Goal: Task Accomplishment & Management: Use online tool/utility

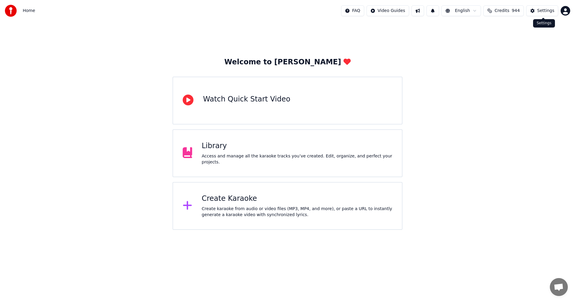
click at [553, 10] on div "Settings" at bounding box center [545, 11] width 17 height 6
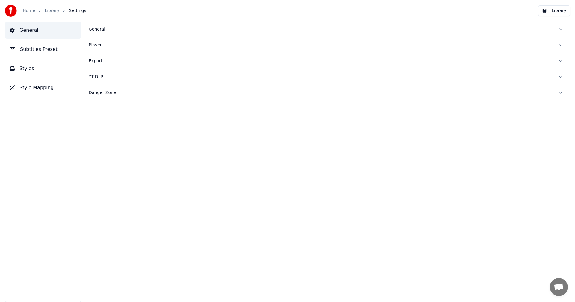
click at [93, 27] on div "General" at bounding box center [321, 29] width 465 height 6
click at [25, 12] on link "Home" at bounding box center [29, 11] width 12 height 6
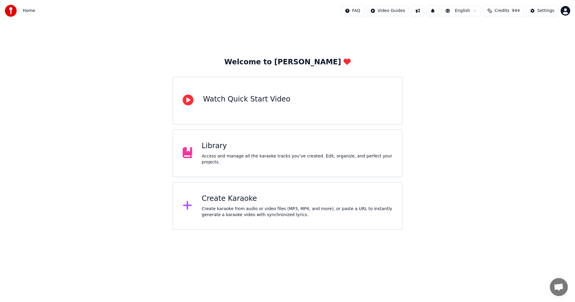
click at [224, 204] on div "Create Karaoke Create karaoke from audio or video files (MP3, MP4, and more), o…" at bounding box center [297, 206] width 191 height 24
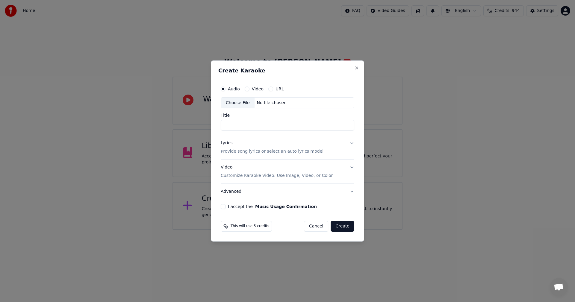
click at [241, 102] on div "Choose File" at bounding box center [238, 103] width 34 height 11
type input "**********"
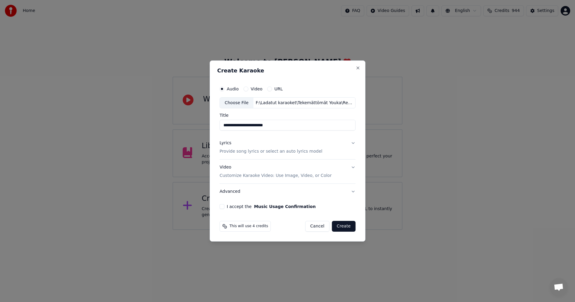
click at [353, 143] on button "Lyrics Provide song lyrics or select an auto lyrics model" at bounding box center [287, 148] width 136 height 24
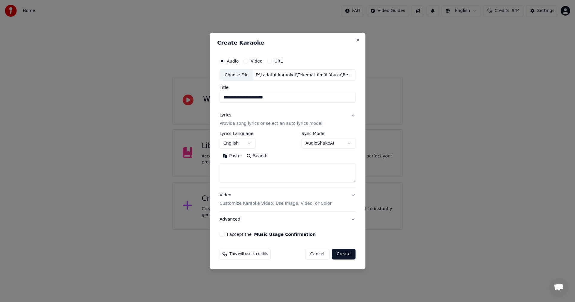
click at [238, 158] on button "Paste" at bounding box center [231, 157] width 24 height 10
click at [250, 143] on body "**********" at bounding box center [287, 115] width 575 height 230
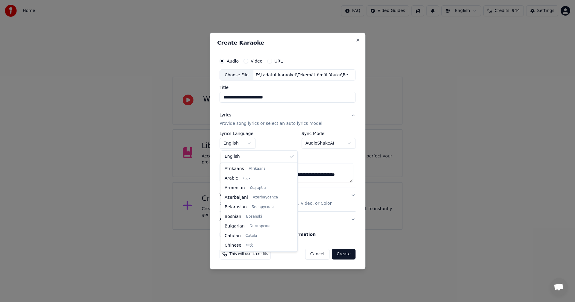
type textarea "**********"
select select "**"
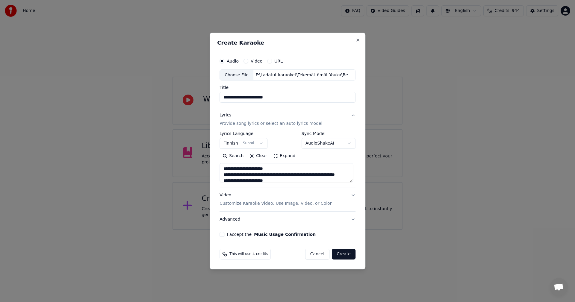
click at [223, 233] on button "I accept the Music Usage Confirmation" at bounding box center [221, 234] width 5 height 5
click at [346, 254] on button "Create" at bounding box center [344, 254] width 24 height 11
type textarea "**********"
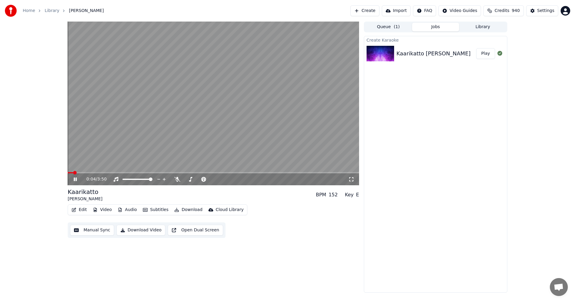
click at [84, 211] on button "Edit" at bounding box center [79, 210] width 20 height 8
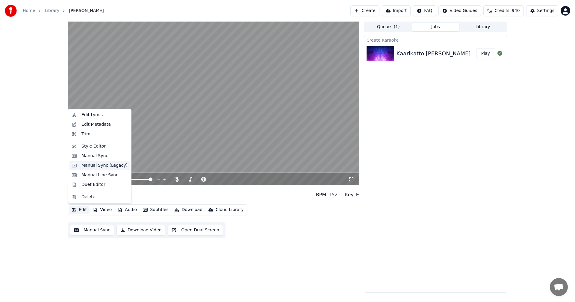
click at [108, 166] on div "Manual Sync (Legacy)" at bounding box center [104, 166] width 46 height 6
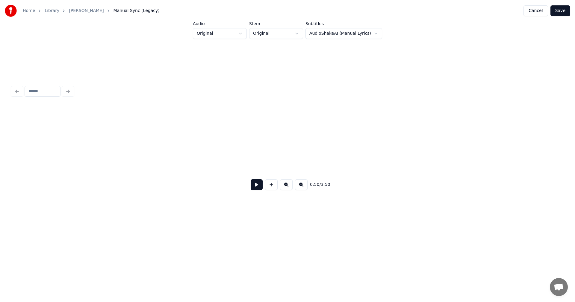
scroll to position [0, 5313]
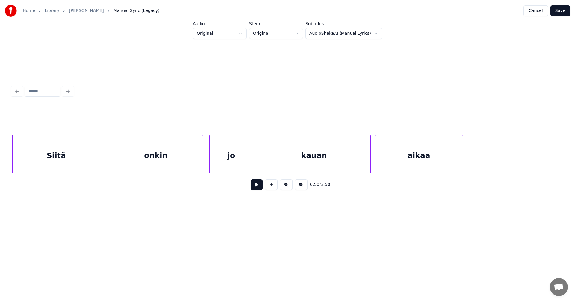
click at [259, 189] on button at bounding box center [257, 184] width 12 height 11
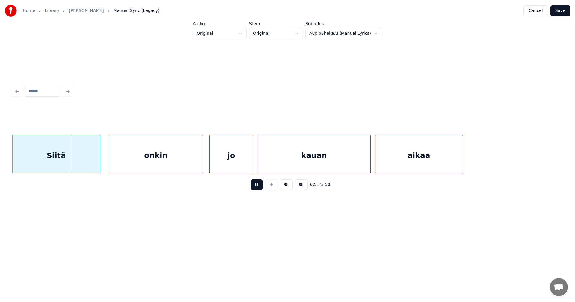
click at [259, 189] on button at bounding box center [257, 184] width 12 height 11
click at [89, 162] on div at bounding box center [90, 154] width 2 height 38
click at [137, 161] on div "onkin" at bounding box center [149, 155] width 94 height 41
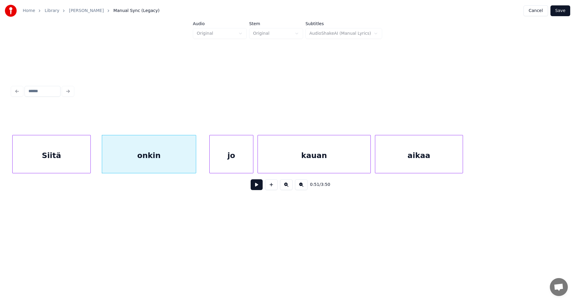
click at [257, 187] on button at bounding box center [257, 184] width 12 height 11
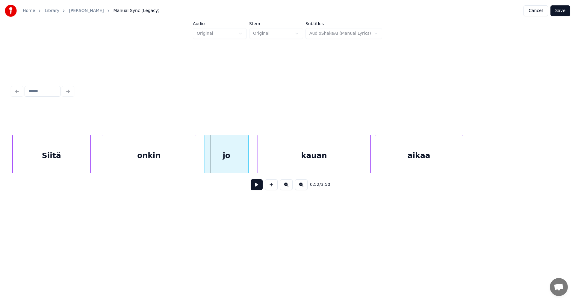
click at [239, 165] on div "jo" at bounding box center [226, 155] width 43 height 41
click at [73, 161] on div "Siitä" at bounding box center [52, 155] width 78 height 41
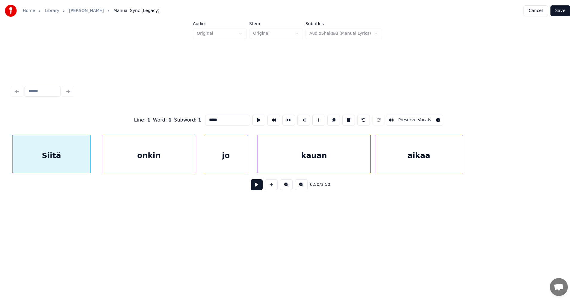
click at [257, 187] on button at bounding box center [257, 184] width 12 height 11
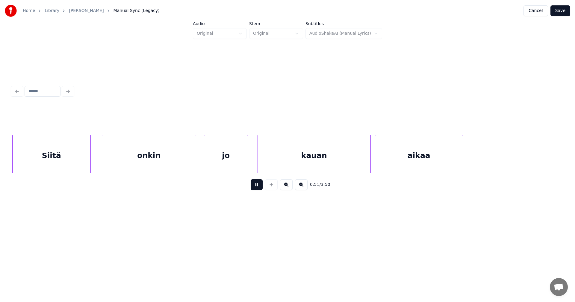
drag, startPoint x: 257, startPoint y: 187, endPoint x: 241, endPoint y: 183, distance: 15.7
click at [250, 185] on div "0:51 / 3:50" at bounding box center [287, 184] width 541 height 13
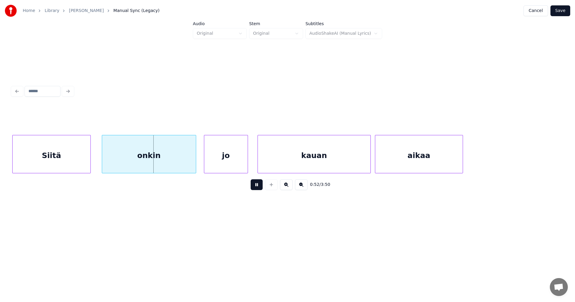
click at [77, 155] on div "Siitä" at bounding box center [52, 155] width 78 height 41
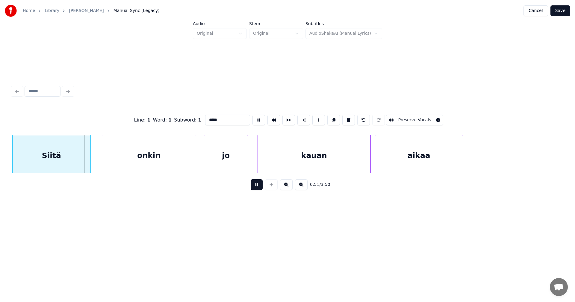
click at [260, 185] on button at bounding box center [257, 184] width 12 height 11
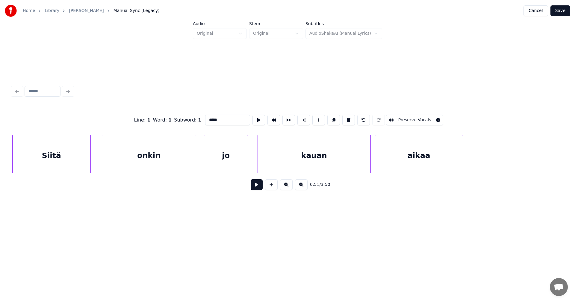
click at [83, 166] on div "Siitä" at bounding box center [52, 155] width 78 height 41
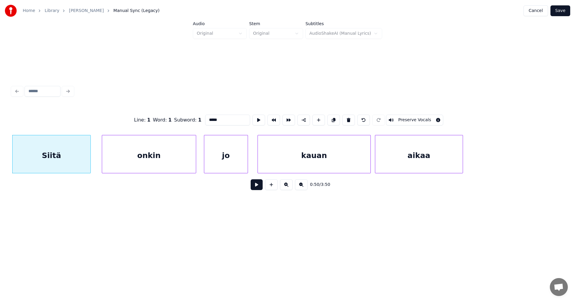
click at [255, 188] on button at bounding box center [257, 184] width 12 height 11
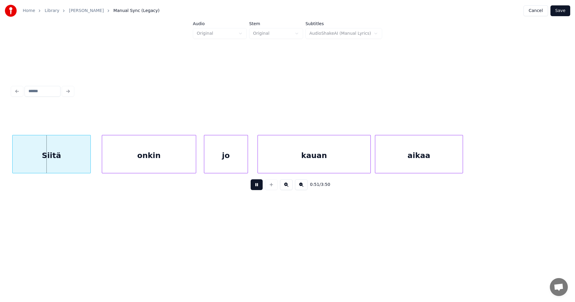
click at [255, 188] on button at bounding box center [257, 184] width 12 height 11
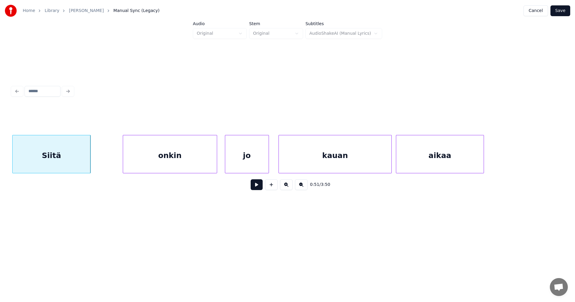
click at [70, 155] on div "Siitä" at bounding box center [51, 154] width 78 height 38
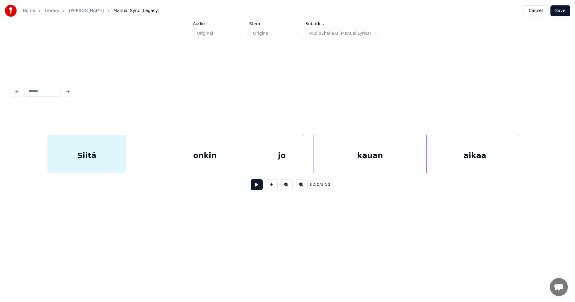
scroll to position [0, 5256]
click at [70, 165] on div "Siitä" at bounding box center [85, 155] width 78 height 41
click at [116, 163] on div at bounding box center [117, 154] width 2 height 38
click at [145, 165] on div "onkin" at bounding box center [169, 155] width 94 height 41
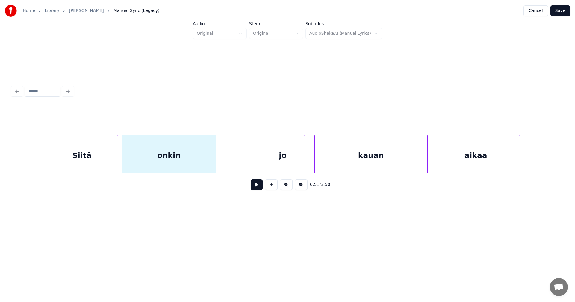
click at [254, 188] on button at bounding box center [257, 184] width 12 height 11
click at [254, 187] on button at bounding box center [257, 184] width 12 height 11
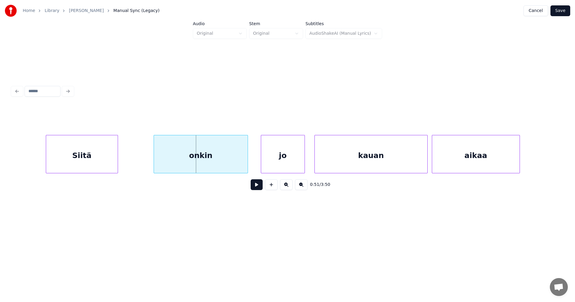
click at [213, 159] on div "onkin" at bounding box center [201, 155] width 94 height 41
click at [255, 186] on button at bounding box center [257, 184] width 12 height 11
click at [255, 188] on button at bounding box center [257, 184] width 12 height 11
click at [105, 158] on div "Siitä" at bounding box center [82, 155] width 72 height 41
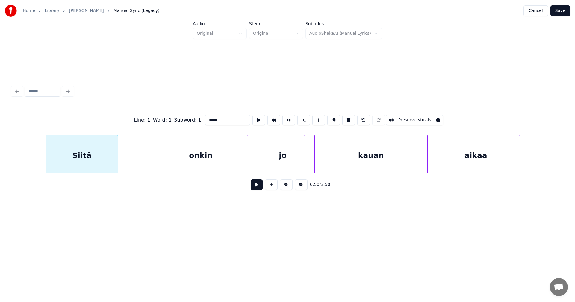
click at [258, 189] on button at bounding box center [257, 184] width 12 height 11
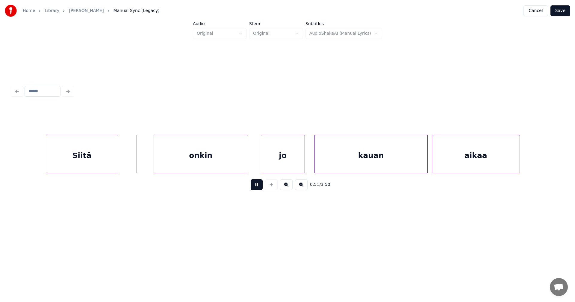
drag, startPoint x: 258, startPoint y: 189, endPoint x: 152, endPoint y: 180, distance: 106.4
click at [256, 187] on button at bounding box center [257, 184] width 12 height 11
click at [100, 163] on div "Siitä" at bounding box center [82, 155] width 72 height 41
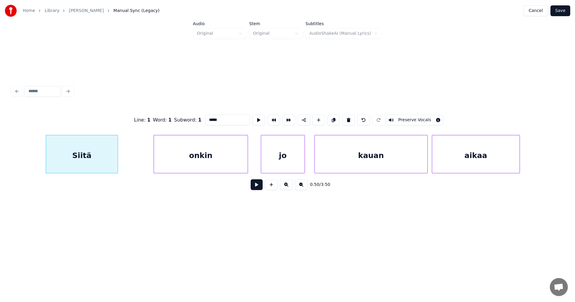
click at [255, 188] on button at bounding box center [257, 184] width 12 height 11
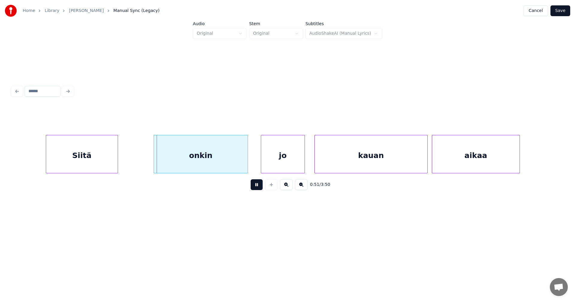
click at [255, 188] on button at bounding box center [257, 184] width 12 height 11
click at [95, 156] on div "Siitä" at bounding box center [82, 155] width 72 height 41
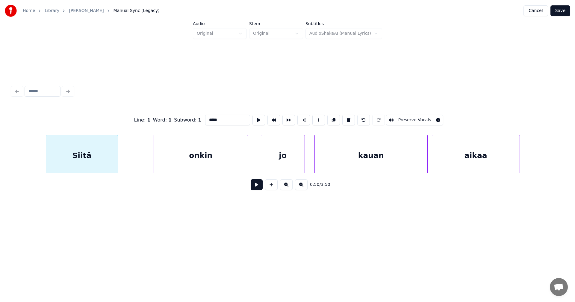
click at [256, 186] on button at bounding box center [257, 184] width 12 height 11
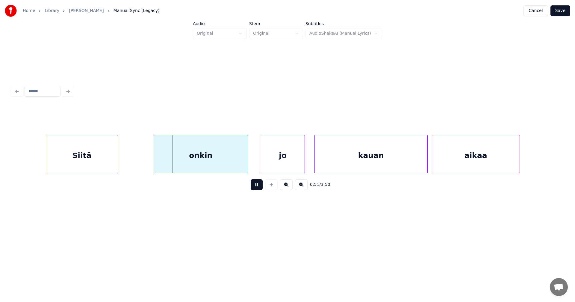
click at [256, 186] on button at bounding box center [257, 184] width 12 height 11
click at [131, 161] on div "Siitä" at bounding box center [113, 155] width 72 height 41
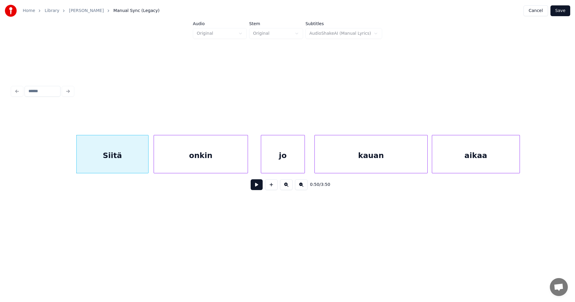
click at [259, 188] on button at bounding box center [257, 184] width 12 height 11
drag, startPoint x: 259, startPoint y: 188, endPoint x: 143, endPoint y: 172, distance: 117.2
click at [249, 187] on div "0:51 / 3:50" at bounding box center [287, 184] width 541 height 13
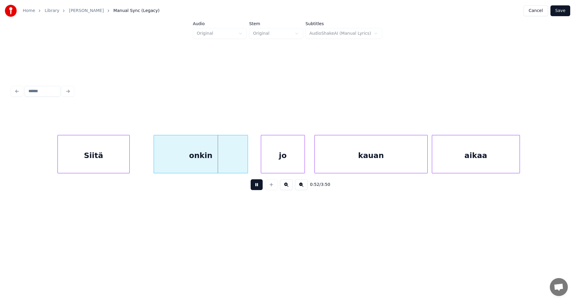
click at [105, 163] on div "Siitä" at bounding box center [94, 155] width 72 height 41
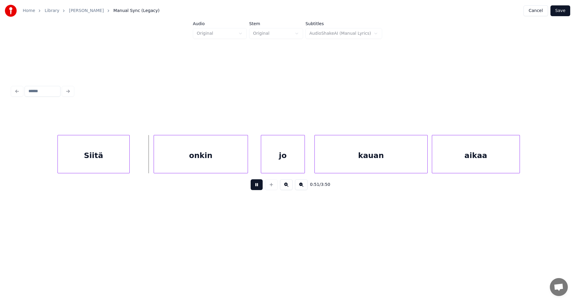
click at [257, 188] on button at bounding box center [257, 184] width 12 height 11
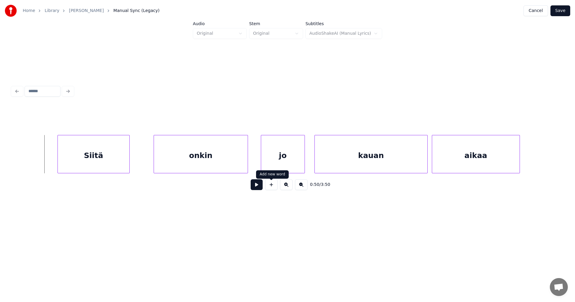
click at [271, 189] on button at bounding box center [271, 184] width 13 height 11
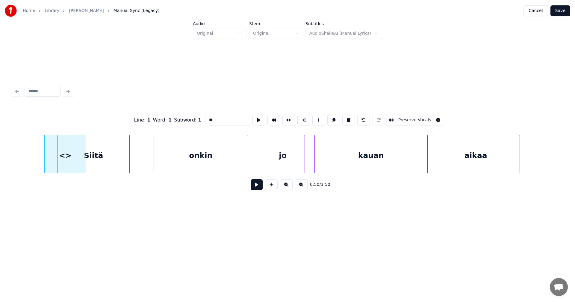
drag, startPoint x: 219, startPoint y: 119, endPoint x: 206, endPoint y: 131, distance: 17.8
click at [202, 121] on div "Line : 1 Word : 1 Subword : 1 ** Preserve Vocals" at bounding box center [287, 120] width 551 height 30
click at [56, 158] on div at bounding box center [55, 154] width 2 height 38
type input "**"
click at [256, 187] on button at bounding box center [257, 184] width 12 height 11
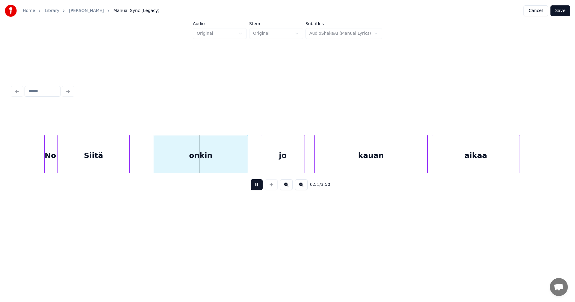
click at [256, 187] on button at bounding box center [257, 184] width 12 height 11
click at [99, 149] on div "Siitä" at bounding box center [94, 155] width 72 height 41
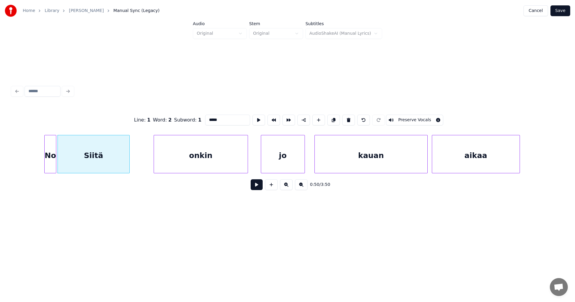
click at [259, 185] on button at bounding box center [257, 184] width 12 height 11
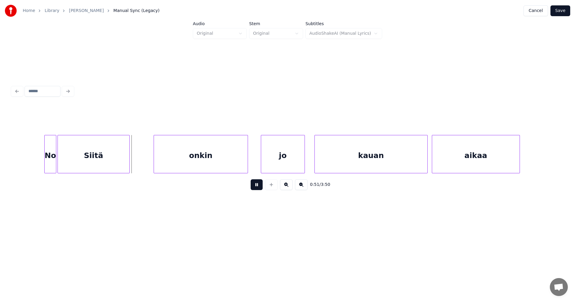
drag, startPoint x: 259, startPoint y: 185, endPoint x: 84, endPoint y: 147, distance: 178.6
click at [256, 184] on button at bounding box center [257, 184] width 12 height 11
click at [98, 151] on div "Siitä" at bounding box center [107, 155] width 72 height 41
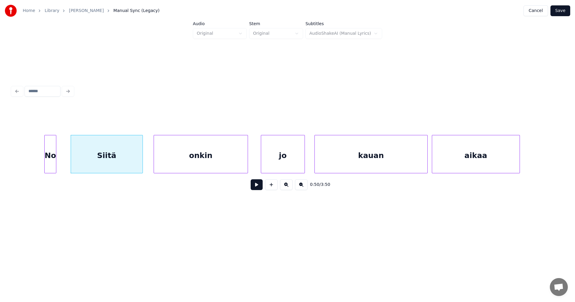
click at [255, 185] on button at bounding box center [257, 184] width 12 height 11
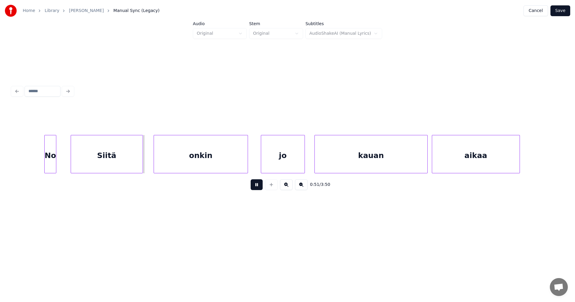
click at [255, 185] on button at bounding box center [257, 184] width 12 height 11
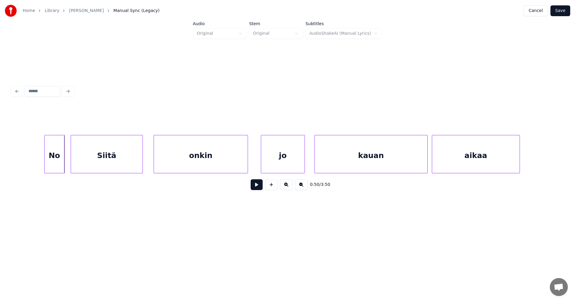
click at [63, 160] on div at bounding box center [63, 154] width 2 height 38
click at [256, 188] on button at bounding box center [257, 184] width 12 height 11
drag, startPoint x: 256, startPoint y: 188, endPoint x: 283, endPoint y: 169, distance: 32.8
click at [256, 187] on button at bounding box center [257, 184] width 12 height 11
click at [283, 164] on div "jo" at bounding box center [278, 155] width 43 height 41
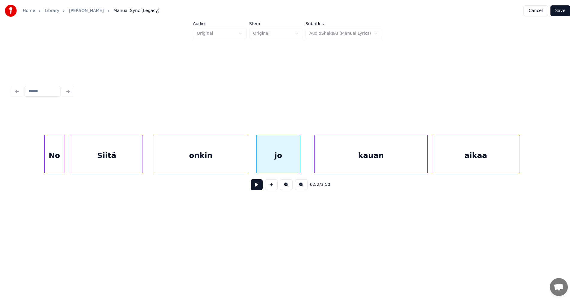
click at [121, 161] on div "Siitä" at bounding box center [107, 155] width 72 height 41
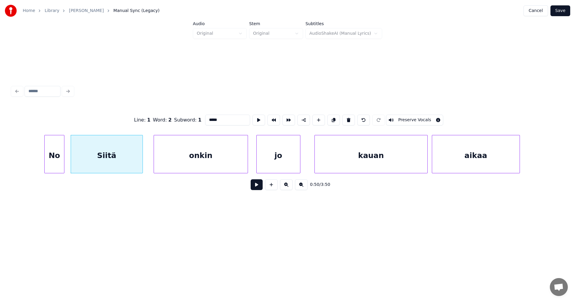
click at [208, 117] on input "*****" at bounding box center [227, 120] width 45 height 11
type input "*****"
click at [258, 190] on button at bounding box center [257, 184] width 12 height 11
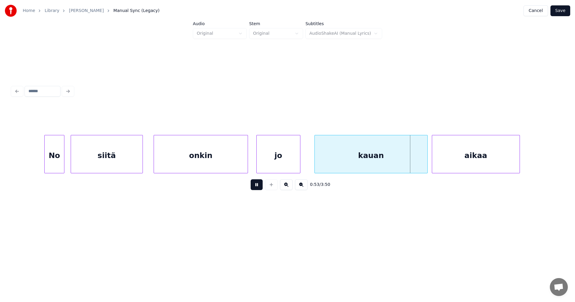
click at [260, 187] on button at bounding box center [257, 184] width 12 height 11
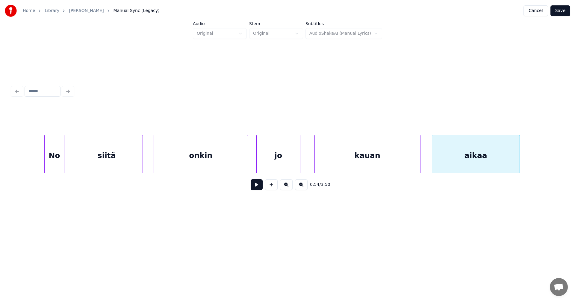
click at [419, 165] on div at bounding box center [419, 154] width 2 height 38
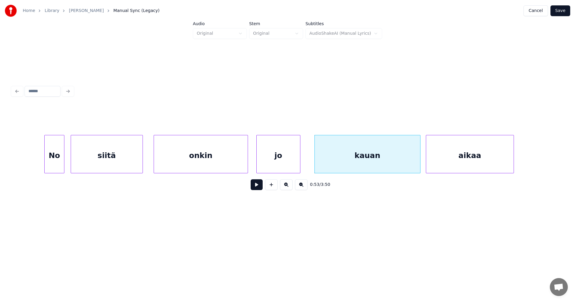
click at [442, 161] on div "aikaa" at bounding box center [469, 155] width 87 height 41
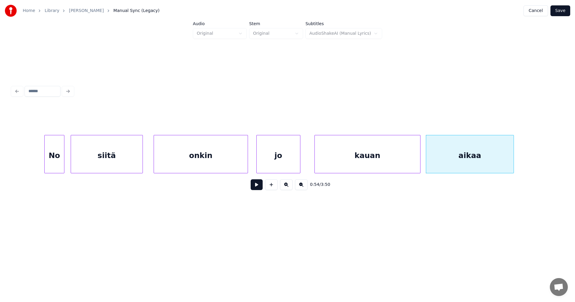
click at [360, 166] on div "kauan" at bounding box center [367, 155] width 105 height 41
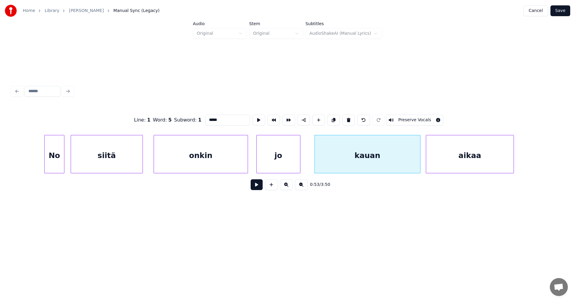
click at [258, 189] on button at bounding box center [257, 184] width 12 height 11
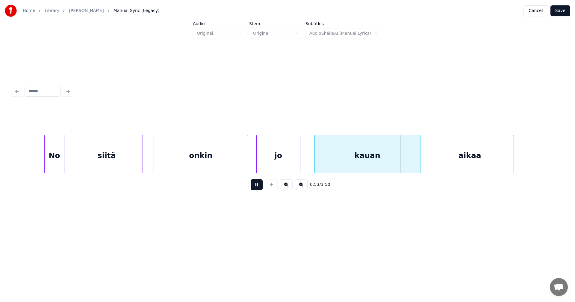
click at [260, 187] on button at bounding box center [257, 184] width 12 height 11
click at [407, 162] on div at bounding box center [407, 154] width 2 height 38
click at [429, 163] on div "aikaa" at bounding box center [466, 155] width 87 height 41
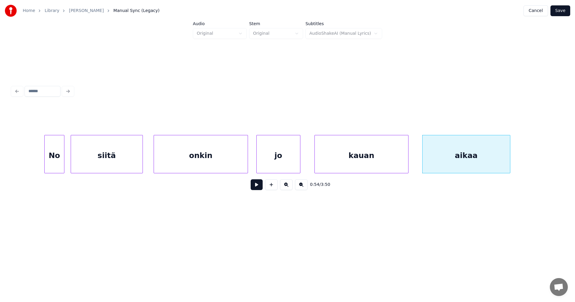
click at [374, 167] on div "kauan" at bounding box center [361, 155] width 93 height 41
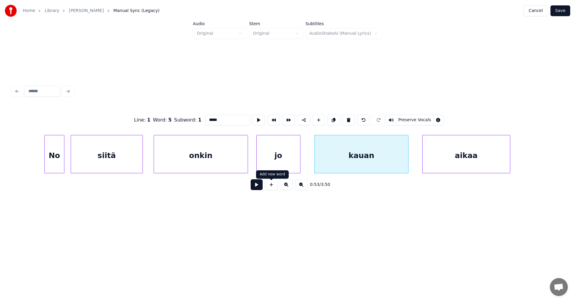
click at [262, 187] on button at bounding box center [257, 184] width 12 height 11
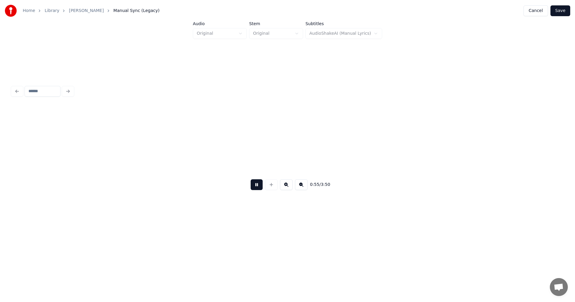
scroll to position [0, 5809]
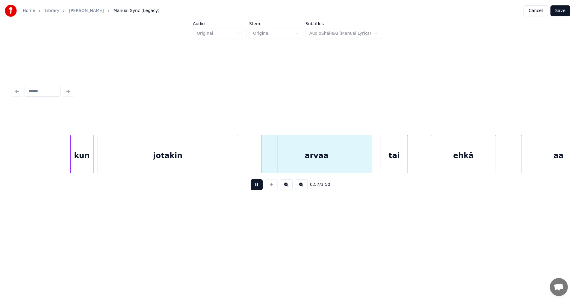
drag, startPoint x: 260, startPoint y: 188, endPoint x: 287, endPoint y: 173, distance: 30.4
click at [260, 187] on button at bounding box center [257, 184] width 12 height 11
click at [299, 166] on div "arvaa" at bounding box center [309, 155] width 110 height 41
click at [261, 187] on button at bounding box center [257, 184] width 12 height 11
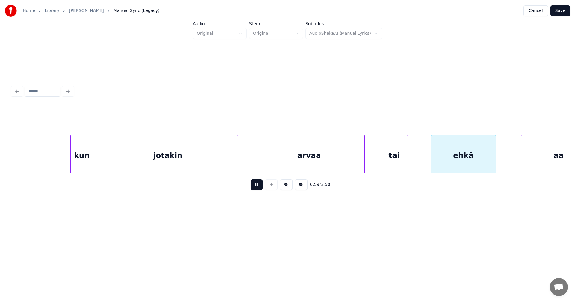
click at [261, 187] on button at bounding box center [257, 184] width 12 height 11
click at [398, 166] on div "tai" at bounding box center [394, 155] width 27 height 41
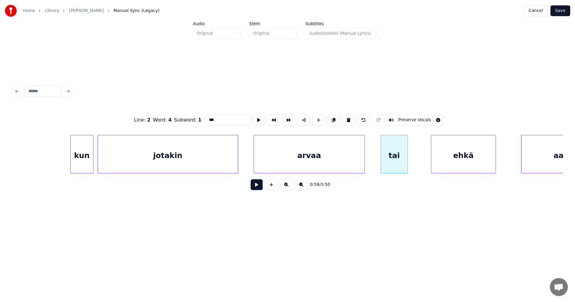
click at [260, 189] on button at bounding box center [257, 184] width 12 height 11
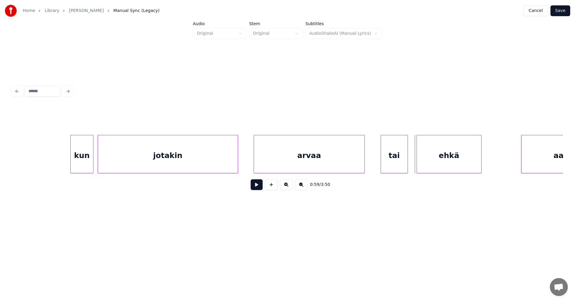
click at [427, 161] on div "ehkä" at bounding box center [449, 155] width 64 height 41
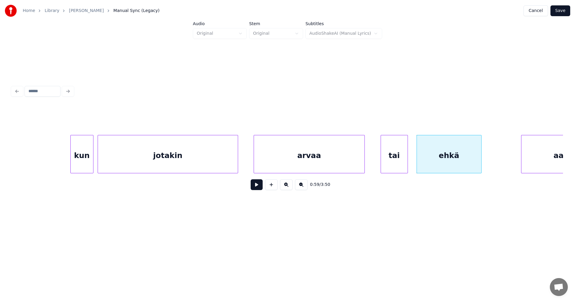
click at [263, 188] on div "0:59 / 3:50" at bounding box center [287, 184] width 541 height 13
click at [259, 189] on button at bounding box center [257, 184] width 12 height 11
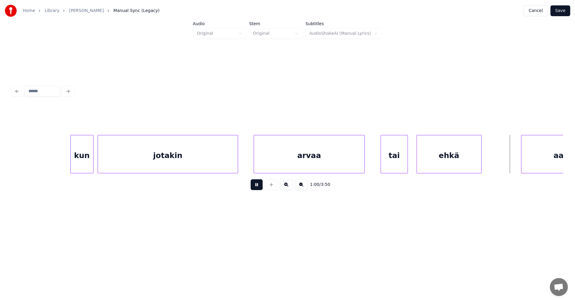
click at [260, 189] on button at bounding box center [257, 184] width 12 height 11
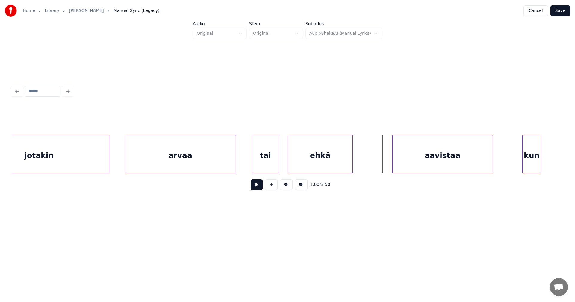
scroll to position [0, 5940]
click at [329, 163] on div at bounding box center [329, 154] width 2 height 38
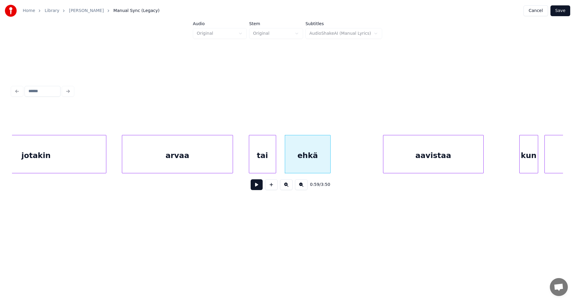
click at [403, 163] on div "aavistaa" at bounding box center [433, 155] width 100 height 41
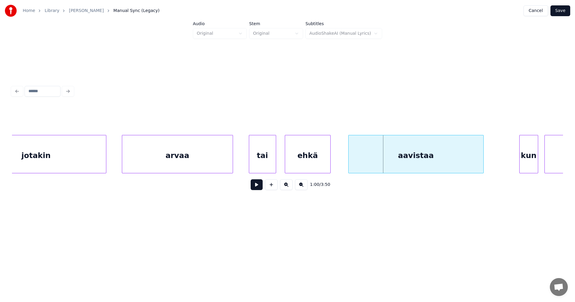
click at [350, 164] on div at bounding box center [350, 154] width 2 height 38
click at [299, 163] on div "ehkä" at bounding box center [307, 155] width 45 height 41
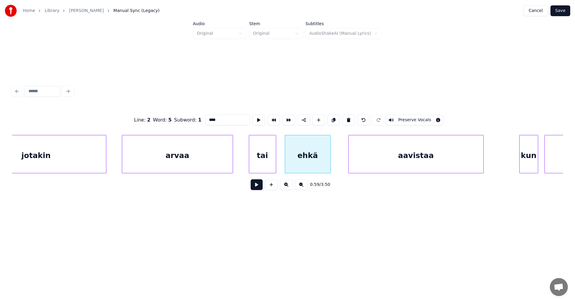
click at [258, 186] on button at bounding box center [257, 184] width 12 height 11
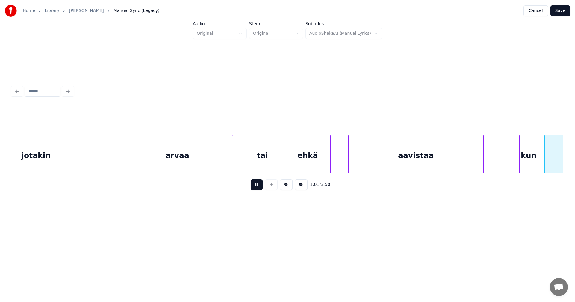
scroll to position [0, 6492]
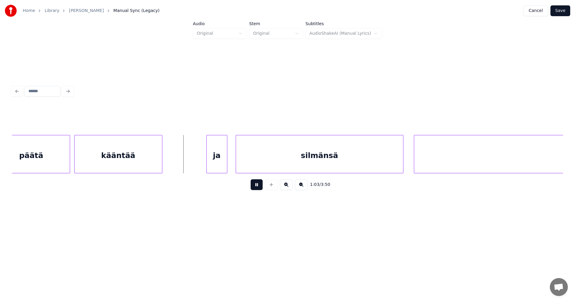
drag, startPoint x: 263, startPoint y: 185, endPoint x: 250, endPoint y: 185, distance: 13.5
click at [256, 185] on div "1:03 / 3:50" at bounding box center [287, 184] width 541 height 13
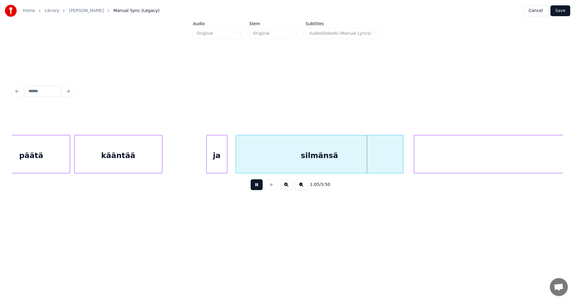
click at [261, 186] on button at bounding box center [257, 184] width 12 height 11
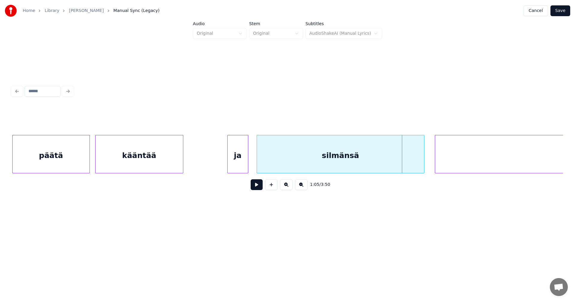
scroll to position [0, 6471]
click at [68, 160] on div "päätä" at bounding box center [51, 154] width 78 height 38
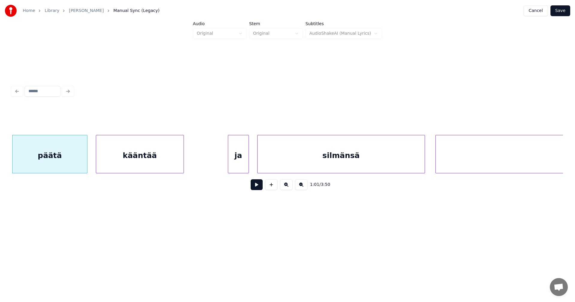
click at [87, 161] on div at bounding box center [86, 154] width 2 height 38
click at [110, 163] on div "kääntää" at bounding box center [136, 155] width 87 height 41
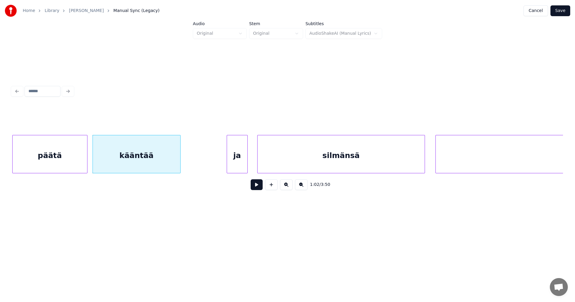
click at [243, 167] on div "ja" at bounding box center [237, 155] width 20 height 41
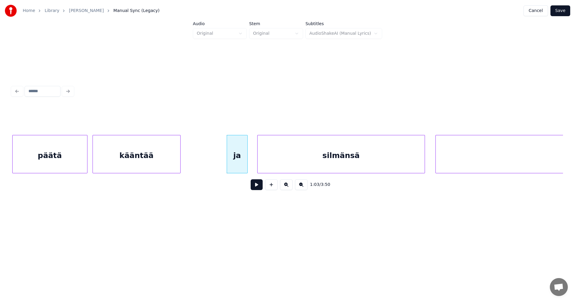
click at [258, 186] on button at bounding box center [257, 184] width 12 height 11
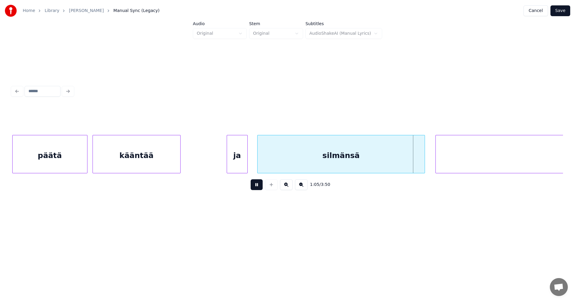
click at [257, 187] on button at bounding box center [257, 184] width 12 height 11
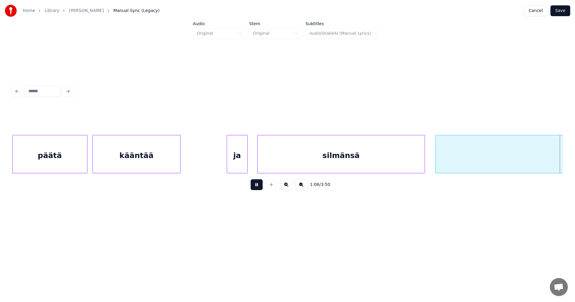
scroll to position [0, 7022]
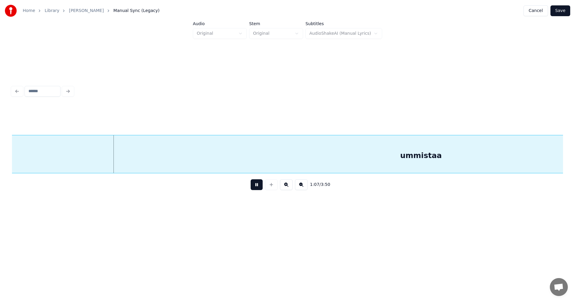
click at [257, 187] on button at bounding box center [257, 184] width 12 height 11
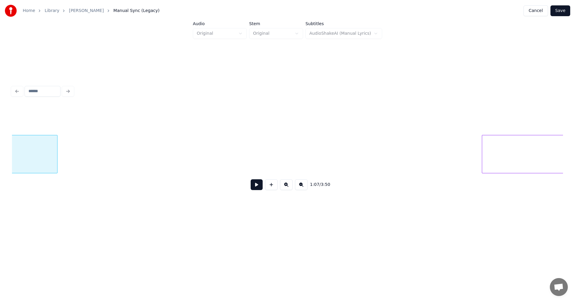
click at [57, 141] on div at bounding box center [56, 154] width 2 height 38
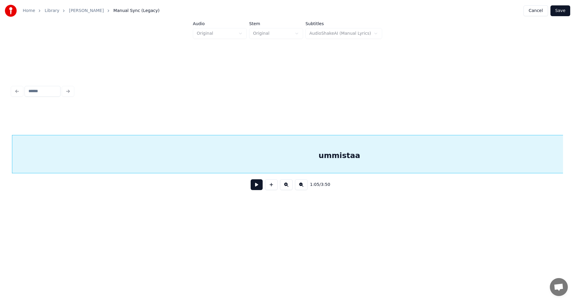
scroll to position [0, 7376]
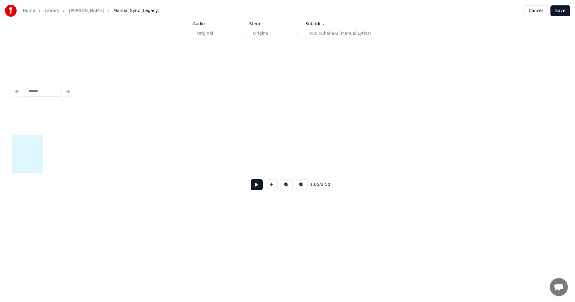
click at [42, 159] on div at bounding box center [42, 154] width 2 height 38
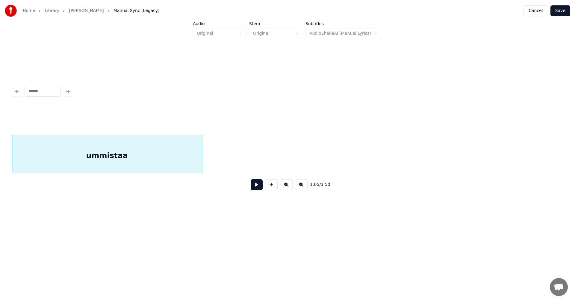
click at [201, 155] on div at bounding box center [201, 154] width 2 height 38
click at [255, 188] on button at bounding box center [257, 184] width 12 height 11
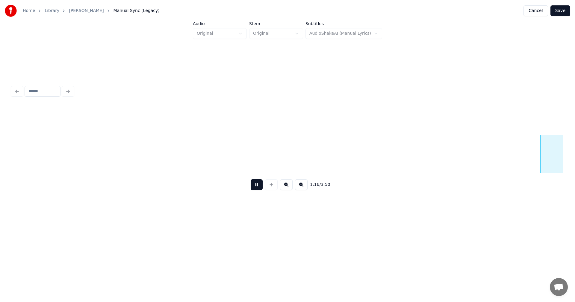
scroll to position [0, 7998]
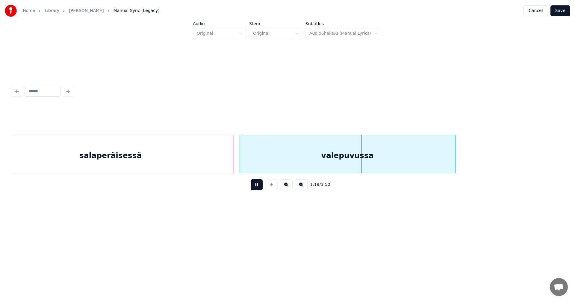
click at [256, 185] on button at bounding box center [257, 184] width 12 height 11
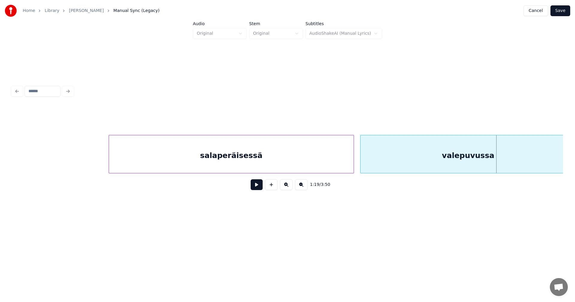
scroll to position [0, 7887]
click at [274, 149] on div "salaperäisessä" at bounding box center [221, 155] width 245 height 41
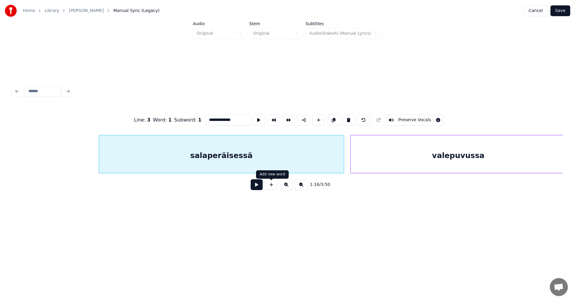
click at [259, 186] on button at bounding box center [257, 184] width 12 height 11
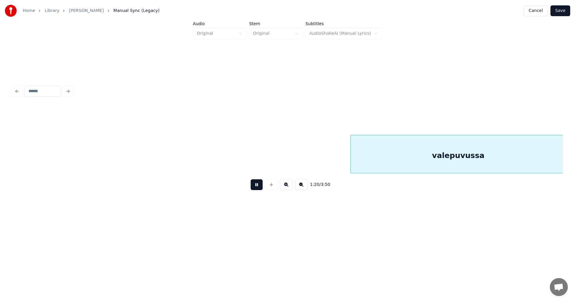
scroll to position [0, 8438]
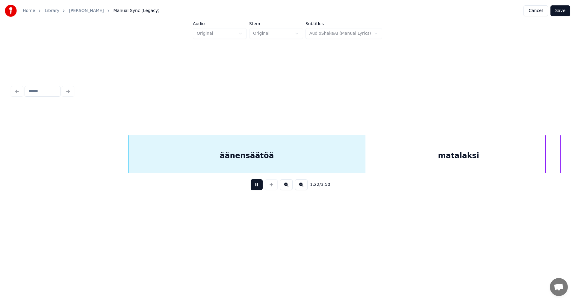
click at [259, 186] on button at bounding box center [257, 184] width 12 height 11
click at [266, 153] on div "äänensäätöä" at bounding box center [243, 155] width 236 height 41
click at [259, 186] on button at bounding box center [257, 184] width 12 height 11
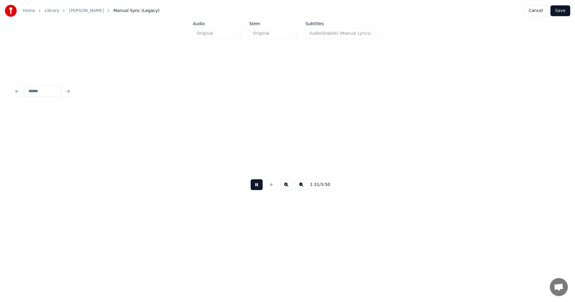
scroll to position [0, 9542]
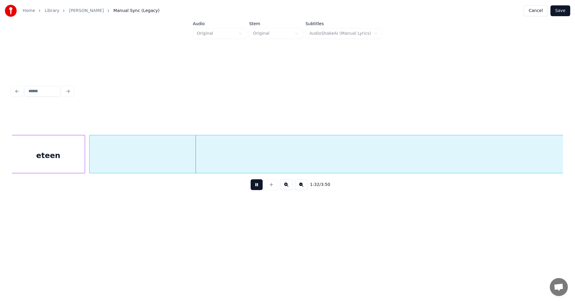
click at [258, 185] on button at bounding box center [257, 184] width 12 height 11
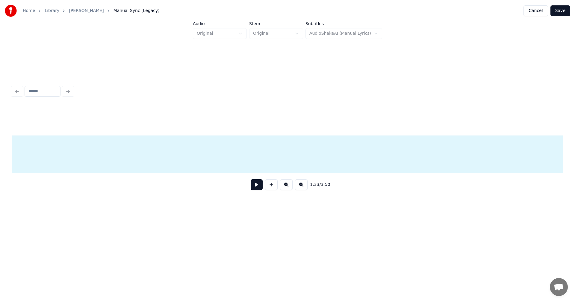
scroll to position [0, 12917]
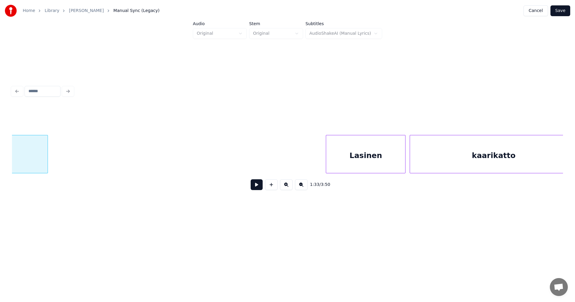
click at [46, 150] on div at bounding box center [47, 154] width 2 height 38
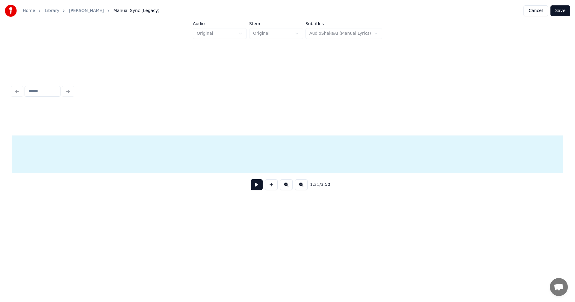
scroll to position [0, 12511]
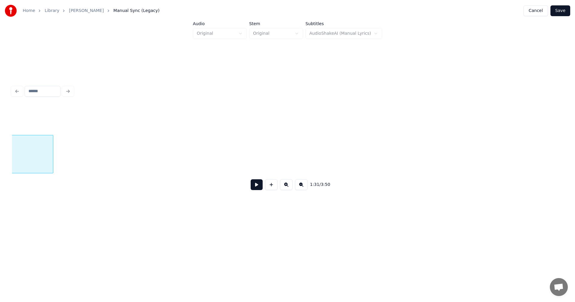
click at [52, 145] on div at bounding box center [52, 154] width 2 height 38
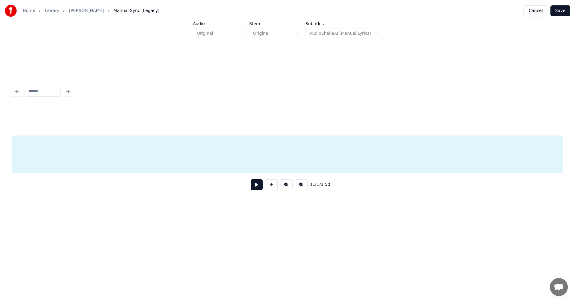
scroll to position [0, 12029]
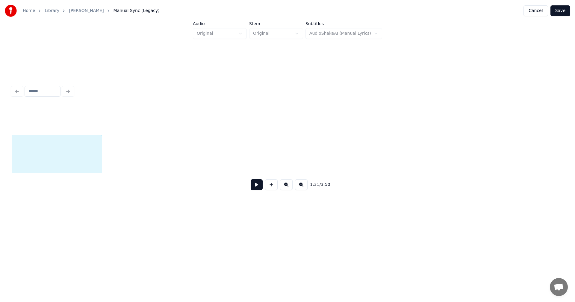
click at [102, 161] on div at bounding box center [101, 154] width 2 height 38
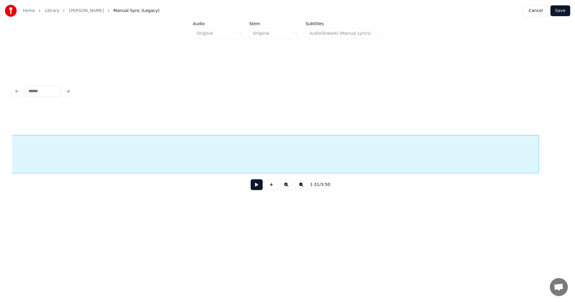
scroll to position [0, 11586]
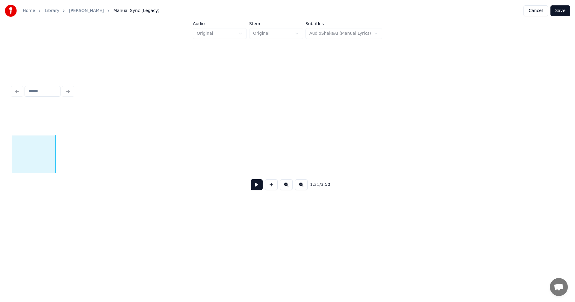
click at [54, 159] on div at bounding box center [55, 154] width 2 height 38
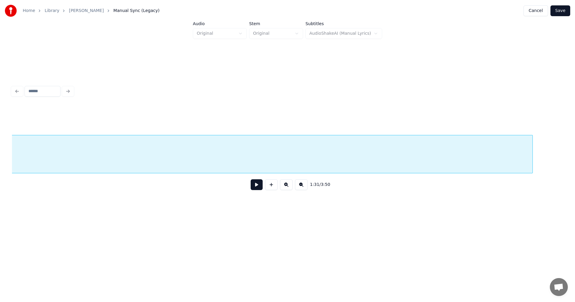
scroll to position [0, 11104]
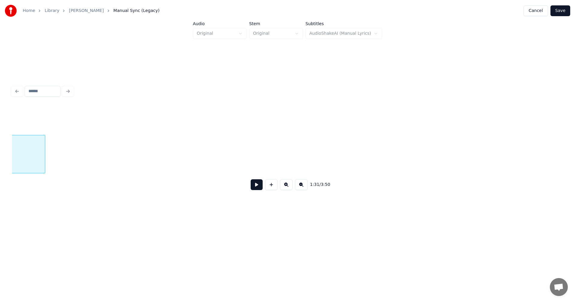
click at [44, 166] on div at bounding box center [44, 154] width 2 height 38
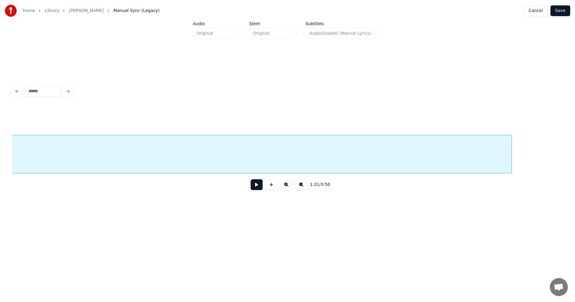
scroll to position [0, 10634]
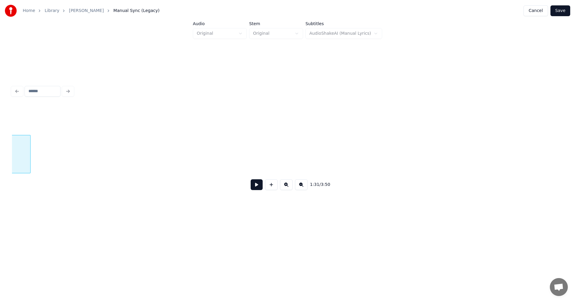
click at [30, 163] on div at bounding box center [29, 154] width 2 height 38
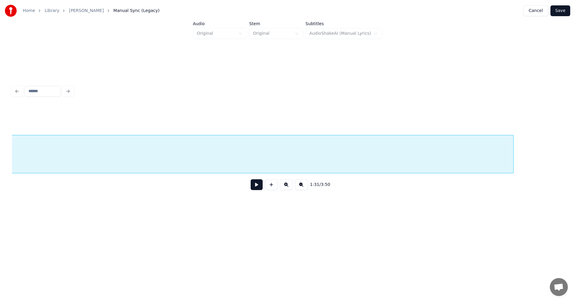
scroll to position [0, 10152]
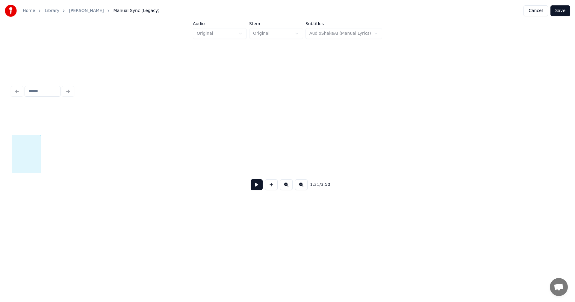
click at [40, 152] on div at bounding box center [40, 154] width 2 height 38
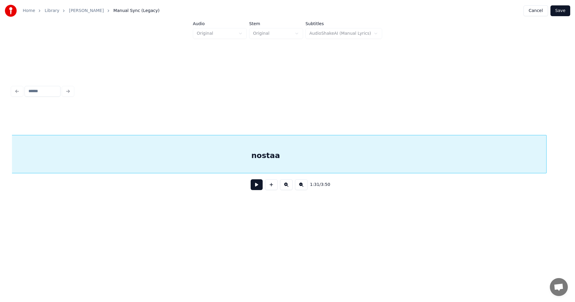
scroll to position [0, 9646]
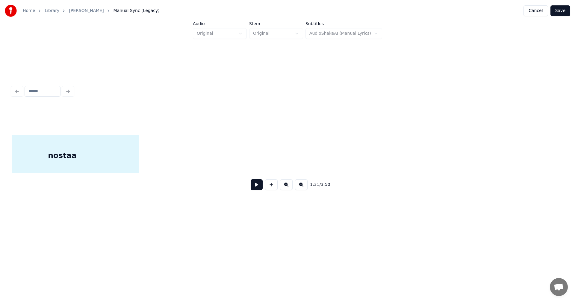
click at [138, 150] on div at bounding box center [138, 154] width 2 height 38
click at [134, 155] on div "nostaa" at bounding box center [89, 155] width 153 height 41
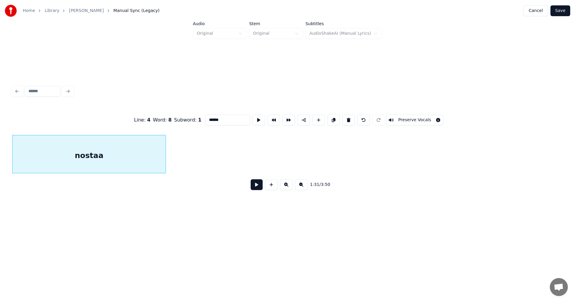
click at [261, 187] on button at bounding box center [257, 184] width 12 height 11
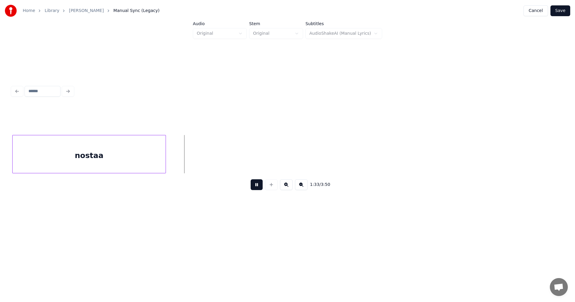
click at [258, 187] on button at bounding box center [257, 184] width 12 height 11
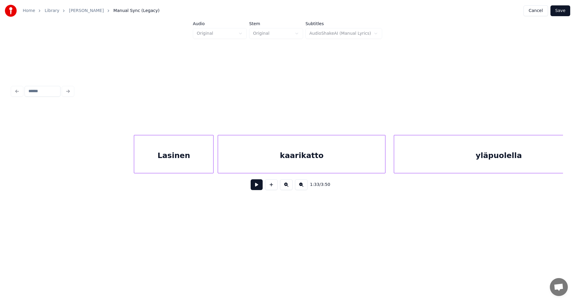
scroll to position [0, 13162]
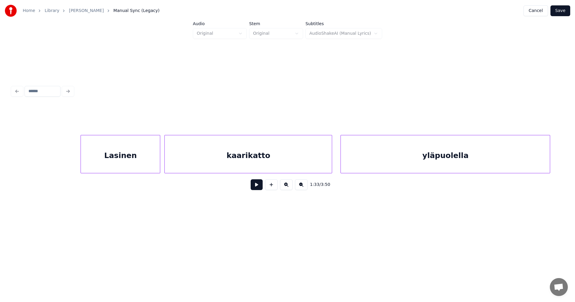
click at [137, 163] on div "Lasinen" at bounding box center [120, 155] width 79 height 41
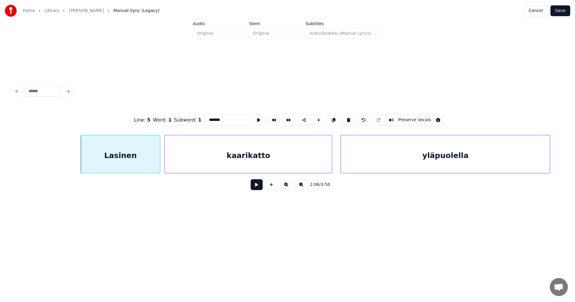
click at [253, 187] on button at bounding box center [257, 184] width 12 height 11
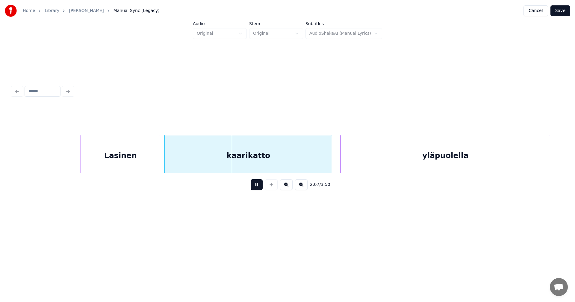
click at [253, 187] on button at bounding box center [257, 184] width 12 height 11
click at [141, 161] on div "Lasinen" at bounding box center [115, 155] width 79 height 41
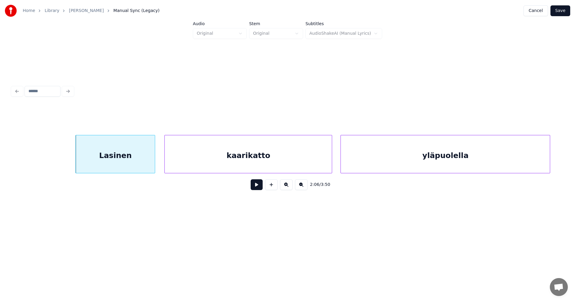
click at [254, 188] on button at bounding box center [257, 184] width 12 height 11
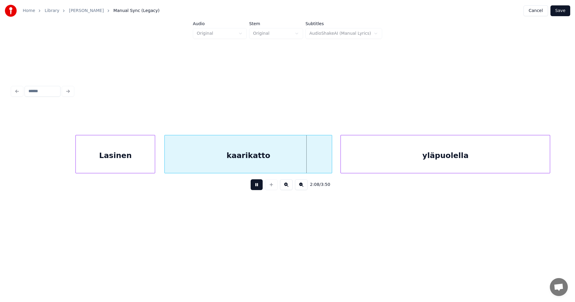
click at [254, 188] on button at bounding box center [257, 184] width 12 height 11
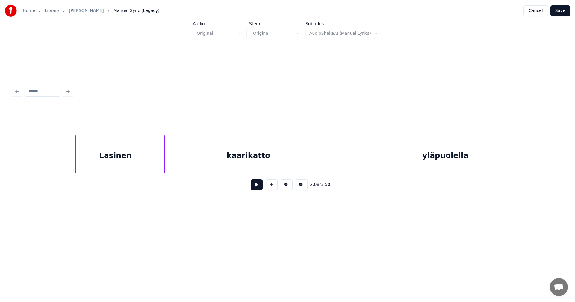
click at [254, 188] on button at bounding box center [257, 184] width 12 height 11
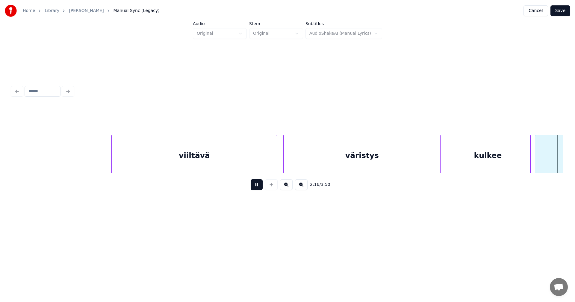
scroll to position [0, 14266]
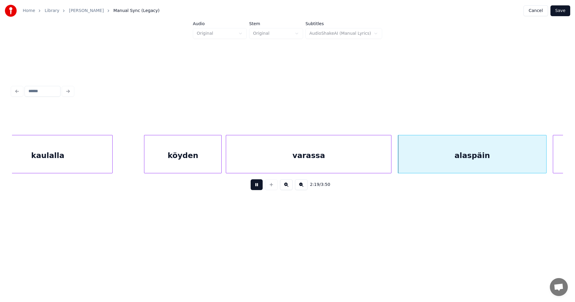
click at [254, 188] on button at bounding box center [257, 184] width 12 height 11
click at [108, 156] on div "kaulalla" at bounding box center [47, 155] width 129 height 41
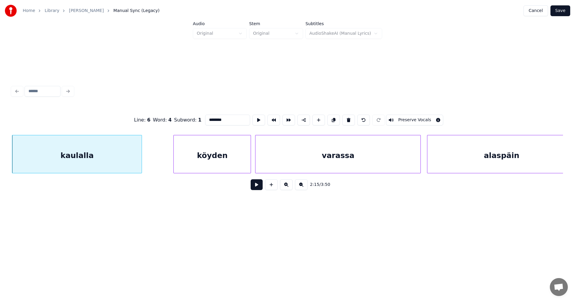
click at [255, 187] on button at bounding box center [257, 184] width 12 height 11
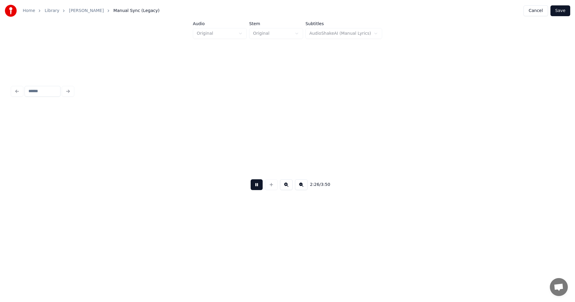
scroll to position [0, 15340]
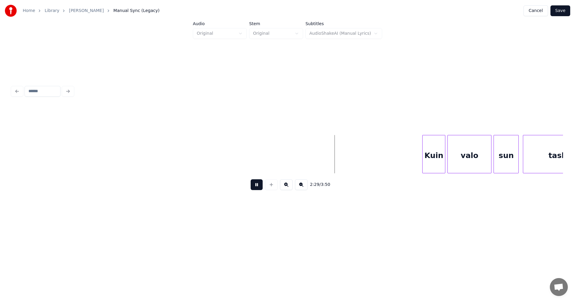
click at [413, 239] on html "Home Library [PERSON_NAME] Manual Sync (Legacy) Cancel Save Audio Original Stem…" at bounding box center [287, 119] width 575 height 239
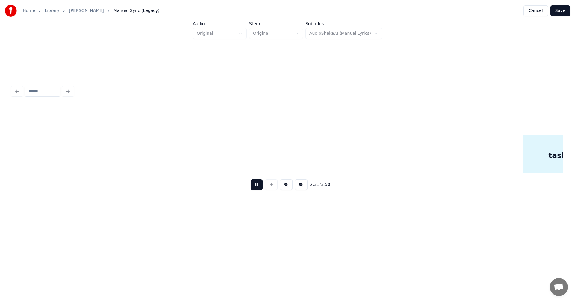
scroll to position [0, 15891]
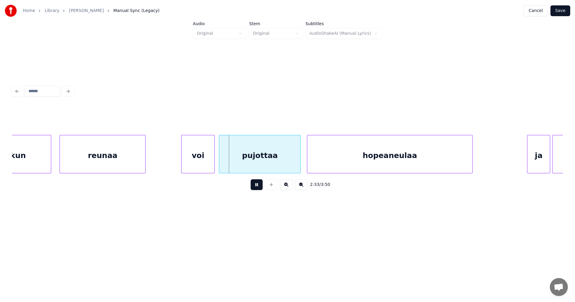
click at [254, 187] on button at bounding box center [257, 184] width 12 height 11
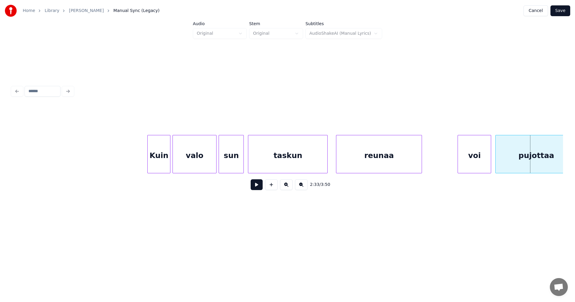
scroll to position [0, 15588]
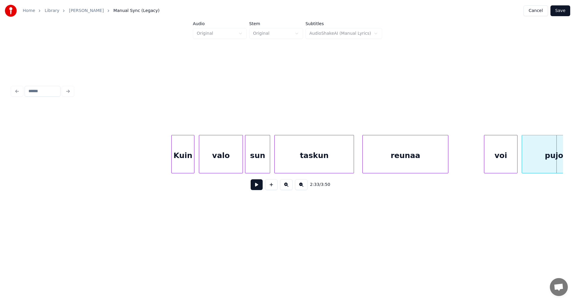
click at [184, 161] on div "Kuin" at bounding box center [183, 155] width 22 height 41
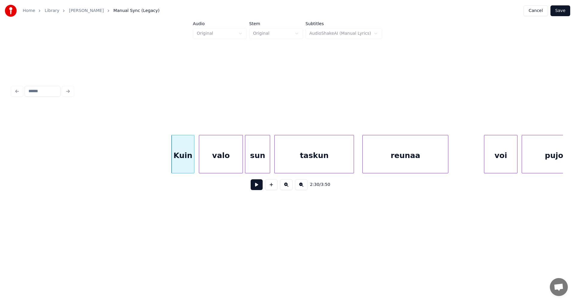
click at [261, 190] on button at bounding box center [257, 184] width 12 height 11
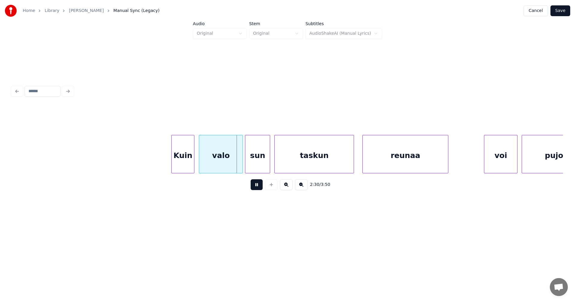
drag, startPoint x: 261, startPoint y: 190, endPoint x: 235, endPoint y: 182, distance: 26.5
click at [260, 190] on button at bounding box center [257, 184] width 12 height 11
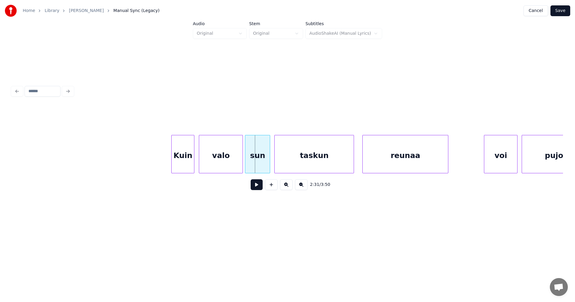
click at [257, 190] on button at bounding box center [257, 184] width 12 height 11
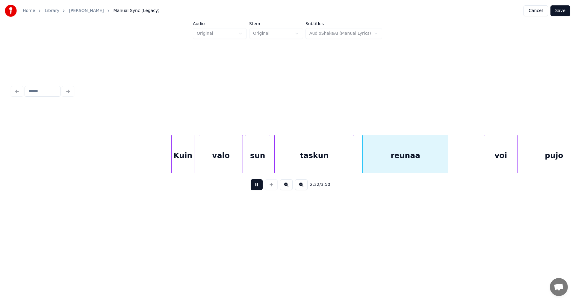
click at [257, 189] on button at bounding box center [257, 184] width 12 height 11
click at [351, 166] on div at bounding box center [350, 154] width 2 height 38
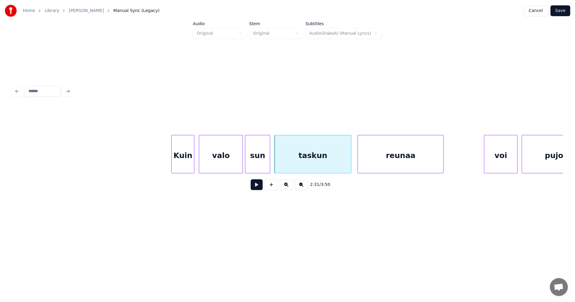
click at [367, 168] on div "reunaa" at bounding box center [400, 155] width 85 height 41
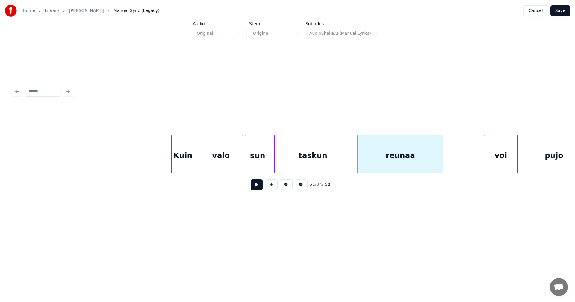
click at [260, 187] on button at bounding box center [257, 184] width 12 height 11
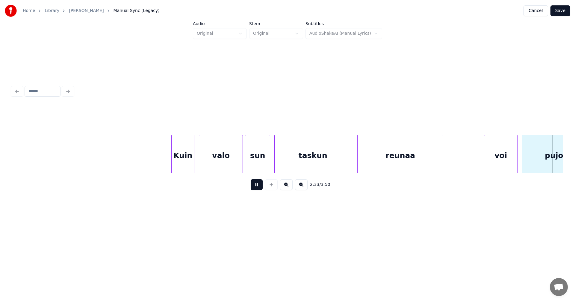
scroll to position [0, 16139]
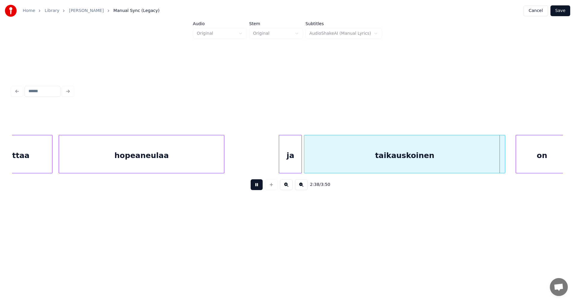
click at [260, 187] on button at bounding box center [257, 184] width 12 height 11
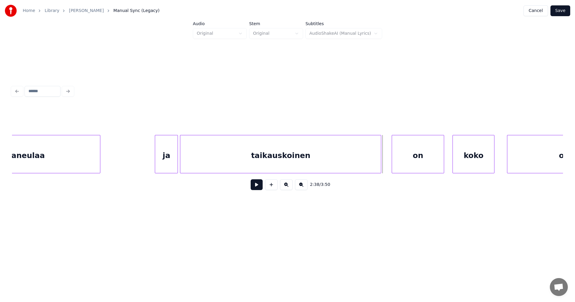
scroll to position [0, 16271]
click at [419, 165] on div "on" at bounding box center [407, 155] width 52 height 41
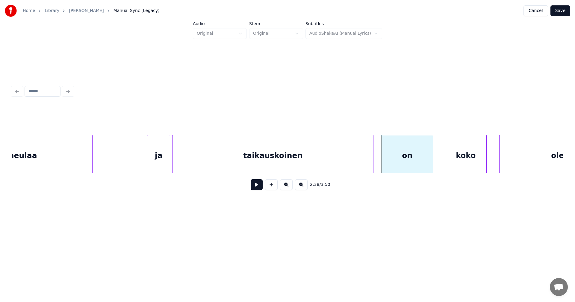
click at [257, 185] on button at bounding box center [257, 184] width 12 height 11
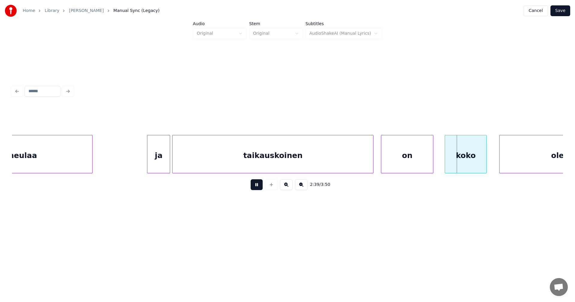
click at [257, 185] on button at bounding box center [257, 184] width 12 height 11
click at [451, 164] on div "koko" at bounding box center [463, 155] width 41 height 41
click at [260, 187] on button at bounding box center [257, 184] width 12 height 11
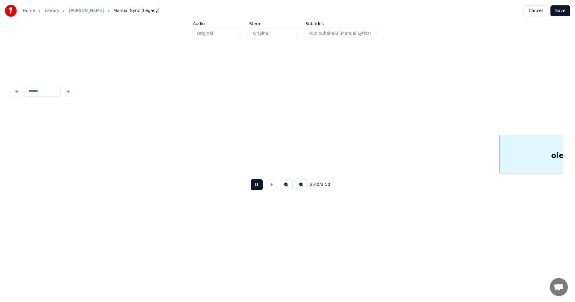
scroll to position [0, 16823]
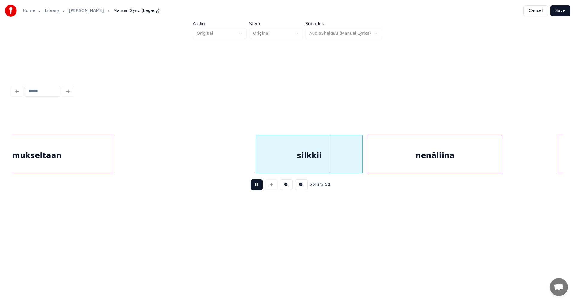
click at [260, 187] on button at bounding box center [257, 184] width 12 height 11
click at [322, 165] on div "silkkii" at bounding box center [305, 155] width 106 height 41
click at [260, 188] on button at bounding box center [257, 184] width 12 height 11
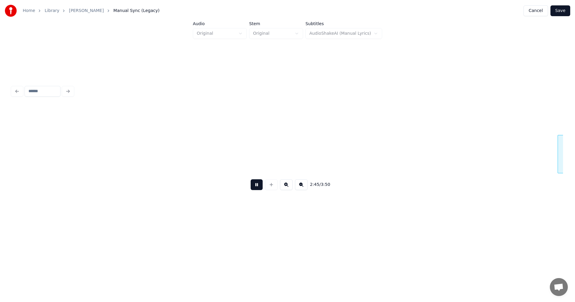
scroll to position [0, 17375]
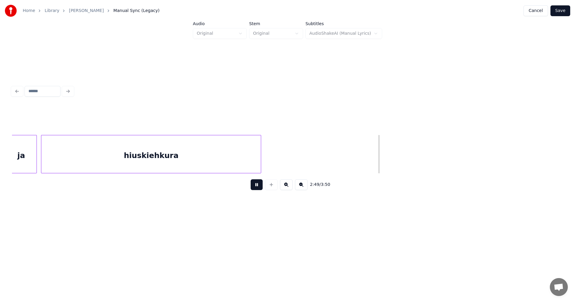
click at [260, 188] on button at bounding box center [257, 184] width 12 height 11
click at [269, 163] on div at bounding box center [269, 154] width 2 height 38
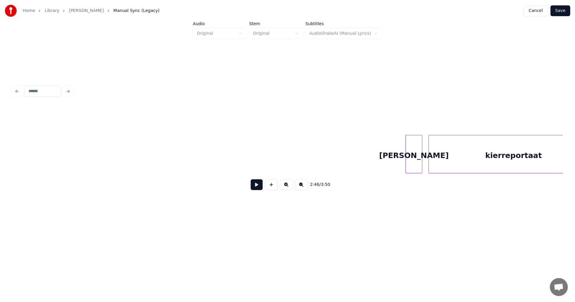
scroll to position [0, 18148]
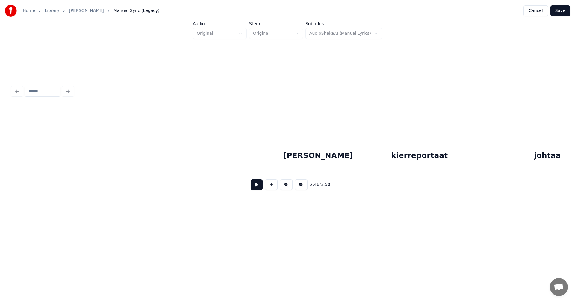
click at [323, 161] on div "[PERSON_NAME]" at bounding box center [318, 155] width 16 height 41
click at [257, 187] on button at bounding box center [257, 184] width 12 height 11
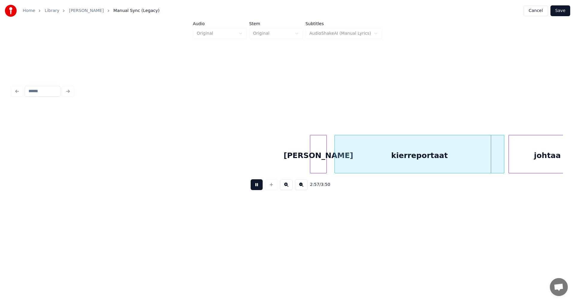
click at [261, 186] on button at bounding box center [257, 184] width 12 height 11
click at [501, 163] on div at bounding box center [502, 154] width 2 height 38
click at [261, 190] on button at bounding box center [257, 184] width 12 height 11
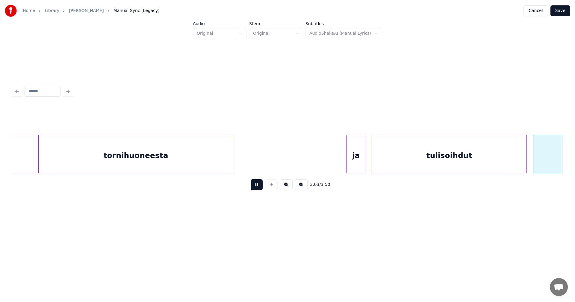
scroll to position [0, 19252]
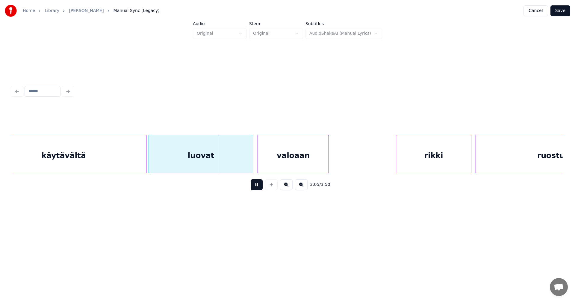
click at [260, 188] on button at bounding box center [257, 184] width 12 height 11
click at [118, 162] on div "käytävältä" at bounding box center [63, 155] width 165 height 41
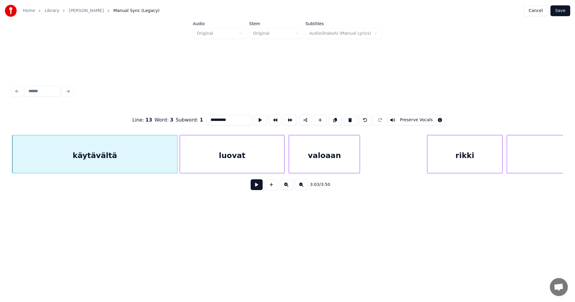
click at [224, 118] on input "**********" at bounding box center [229, 120] width 45 height 11
click at [172, 162] on div at bounding box center [172, 154] width 2 height 38
type input "**********"
click at [254, 187] on button at bounding box center [257, 184] width 12 height 11
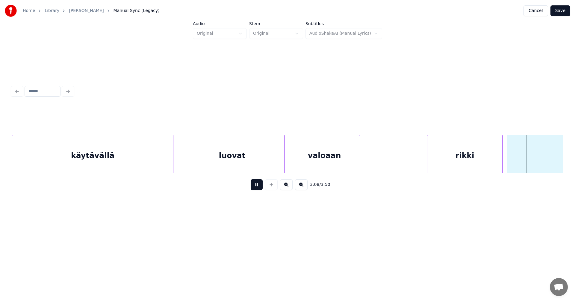
click at [261, 163] on div "luovat" at bounding box center [232, 155] width 104 height 41
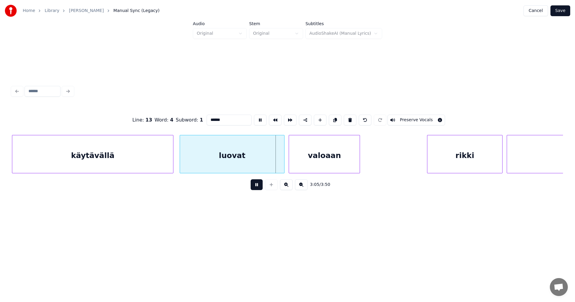
click at [257, 187] on button at bounding box center [257, 184] width 12 height 11
click at [281, 165] on div at bounding box center [281, 154] width 2 height 38
click at [260, 188] on button at bounding box center [257, 184] width 12 height 11
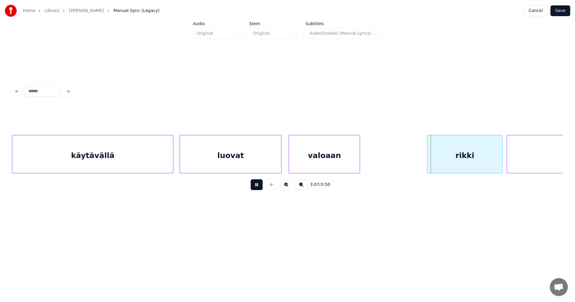
click at [259, 188] on button at bounding box center [257, 184] width 12 height 11
click at [446, 162] on div "rikki" at bounding box center [461, 155] width 75 height 41
click at [259, 186] on button at bounding box center [257, 184] width 12 height 11
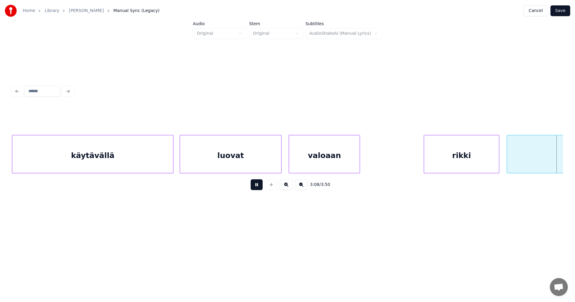
scroll to position [0, 19772]
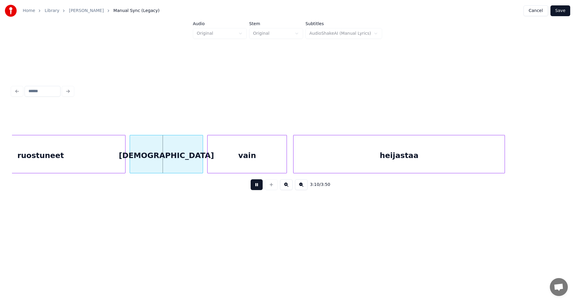
drag, startPoint x: 259, startPoint y: 186, endPoint x: 161, endPoint y: 178, distance: 98.8
click at [259, 186] on button at bounding box center [257, 184] width 12 height 11
click at [111, 164] on div "ruostuneet" at bounding box center [40, 155] width 169 height 41
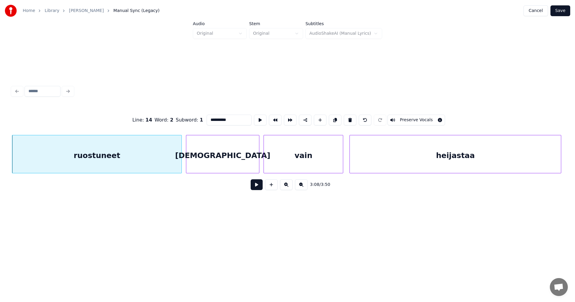
click at [257, 187] on button at bounding box center [257, 184] width 12 height 11
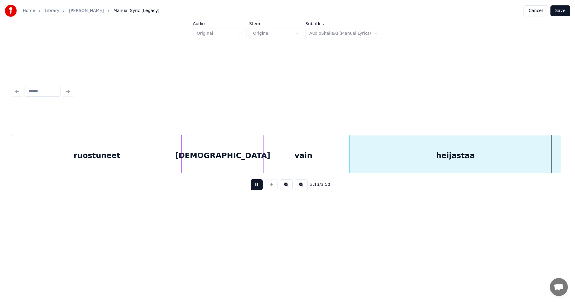
scroll to position [0, 20267]
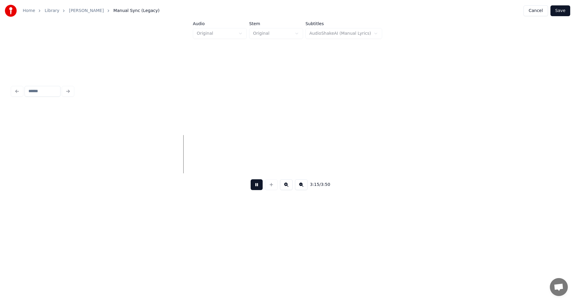
click at [257, 187] on button at bounding box center [257, 184] width 12 height 11
click at [564, 11] on button "Save" at bounding box center [560, 10] width 20 height 11
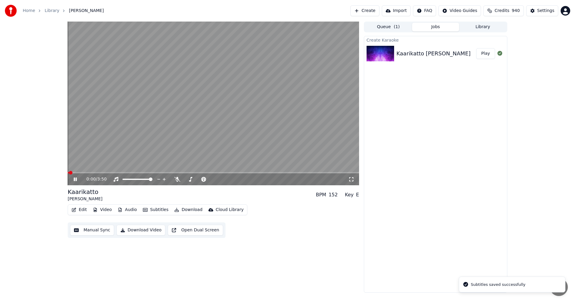
click at [107, 208] on button "Video" at bounding box center [102, 210] width 24 height 8
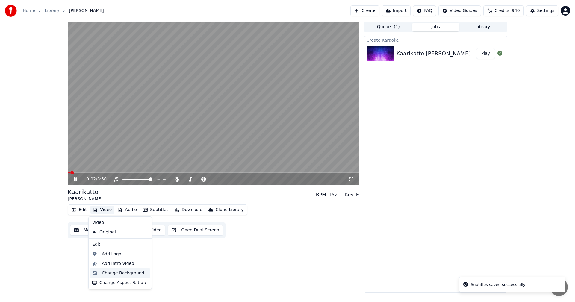
click at [122, 270] on div "Change Background" at bounding box center [123, 273] width 43 height 6
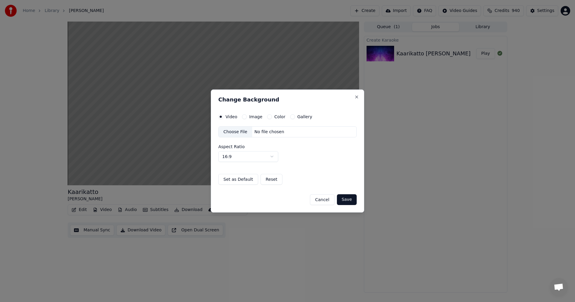
click at [244, 116] on button "Image" at bounding box center [244, 116] width 5 height 5
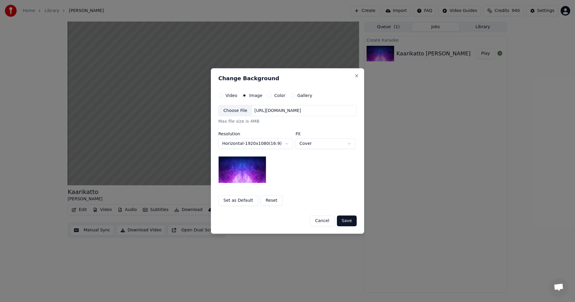
click at [241, 112] on div "Choose File" at bounding box center [236, 110] width 34 height 11
click at [350, 218] on button "Save" at bounding box center [347, 221] width 20 height 11
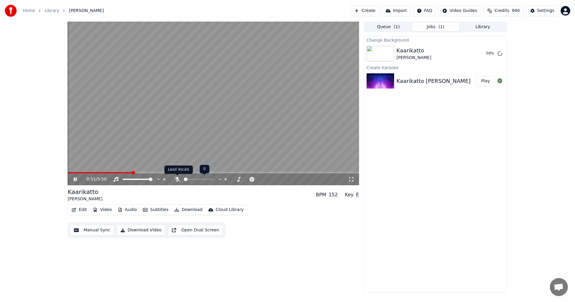
click at [178, 181] on icon at bounding box center [177, 179] width 6 height 5
click at [126, 173] on span at bounding box center [97, 172] width 58 height 1
click at [74, 179] on icon at bounding box center [75, 180] width 3 height 4
click at [85, 209] on button "Edit" at bounding box center [79, 210] width 20 height 8
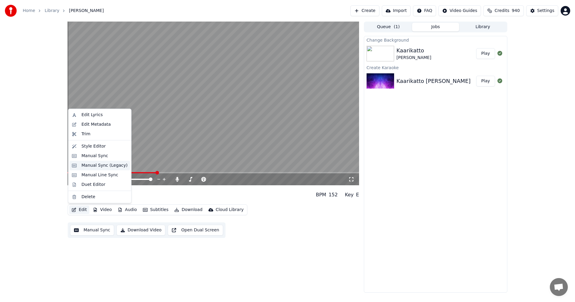
click at [98, 166] on div "Manual Sync (Legacy)" at bounding box center [104, 166] width 46 height 6
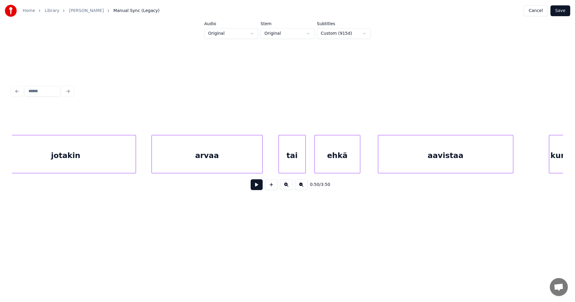
scroll to position [0, 5844]
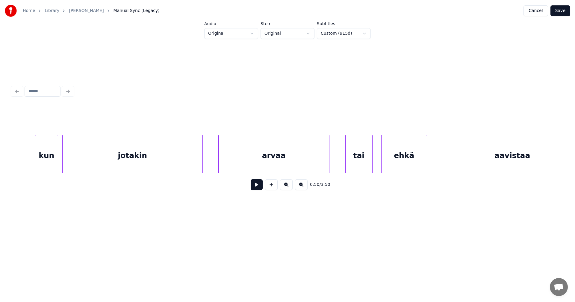
click at [558, 13] on button "Save" at bounding box center [560, 10] width 20 height 11
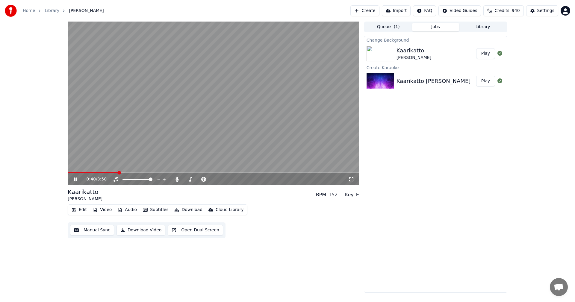
click at [118, 172] on span at bounding box center [213, 172] width 291 height 1
click at [142, 172] on span at bounding box center [213, 172] width 291 height 1
click at [128, 172] on span at bounding box center [106, 172] width 77 height 1
click at [73, 180] on icon at bounding box center [79, 179] width 14 height 5
click at [85, 208] on button "Edit" at bounding box center [79, 210] width 20 height 8
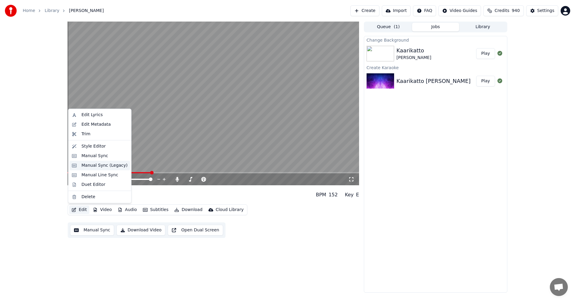
click at [109, 166] on div "Manual Sync (Legacy)" at bounding box center [104, 166] width 46 height 6
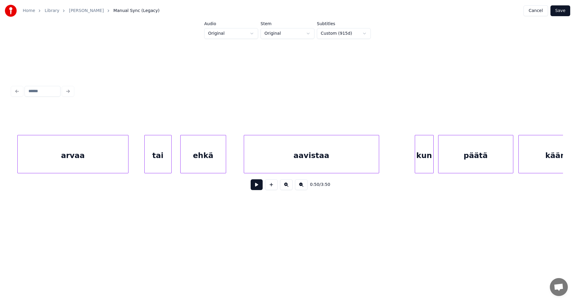
scroll to position [0, 6125]
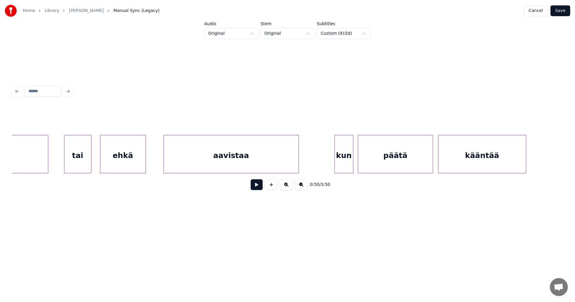
click at [338, 152] on div "kun" at bounding box center [344, 155] width 18 height 41
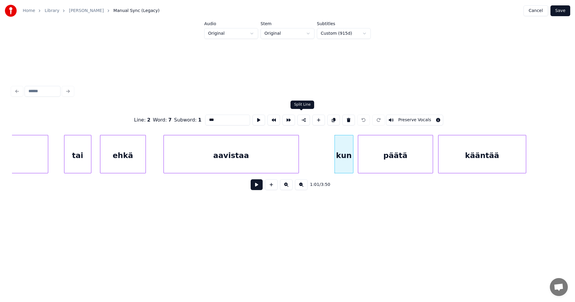
click at [300, 119] on button at bounding box center [303, 120] width 13 height 11
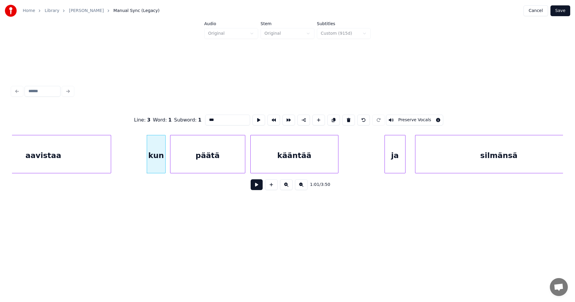
scroll to position [0, 6326]
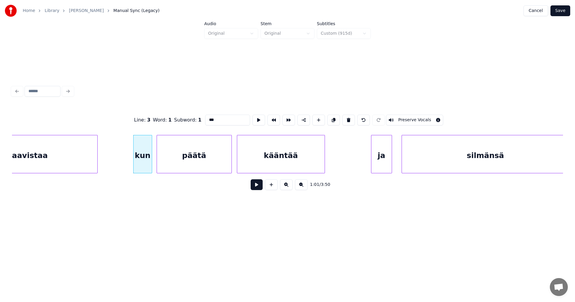
click at [379, 155] on div "ja" at bounding box center [381, 155] width 20 height 41
type input "**"
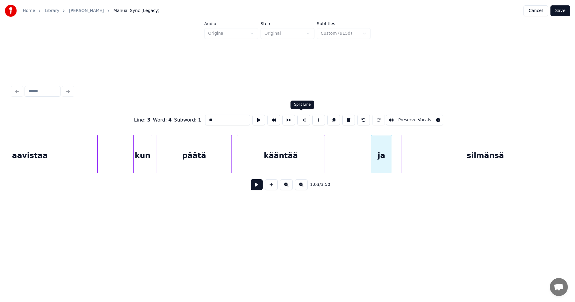
click at [305, 119] on button at bounding box center [303, 120] width 13 height 11
click at [561, 13] on button "Save" at bounding box center [560, 10] width 20 height 11
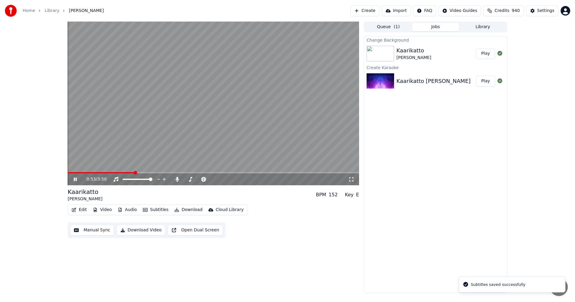
click at [135, 173] on span at bounding box center [213, 172] width 291 height 1
click at [74, 180] on icon at bounding box center [75, 180] width 3 height 4
click at [86, 210] on button "Edit" at bounding box center [79, 210] width 20 height 8
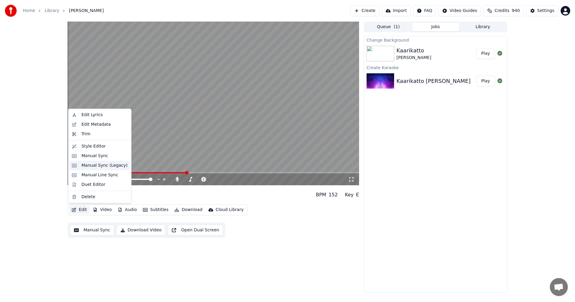
click at [114, 166] on div "Manual Sync (Legacy)" at bounding box center [104, 166] width 46 height 6
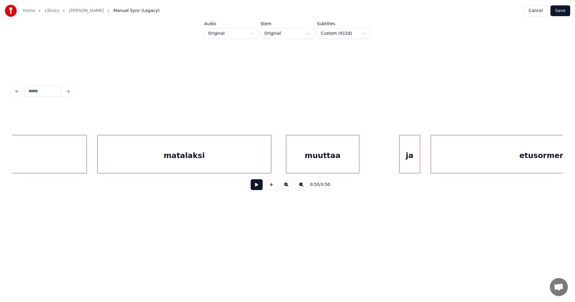
scroll to position [0, 8726]
click at [236, 164] on div "matalaksi" at bounding box center [170, 155] width 173 height 41
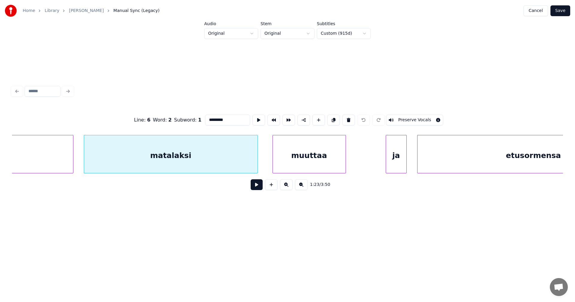
click at [252, 190] on button at bounding box center [257, 184] width 12 height 11
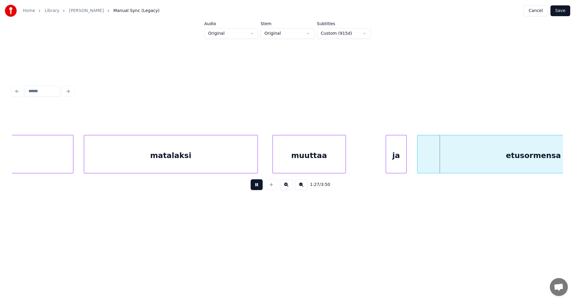
drag, startPoint x: 253, startPoint y: 189, endPoint x: 313, endPoint y: 162, distance: 66.5
click at [253, 189] on button at bounding box center [257, 184] width 12 height 11
click at [319, 160] on div "muuttaa" at bounding box center [309, 155] width 73 height 41
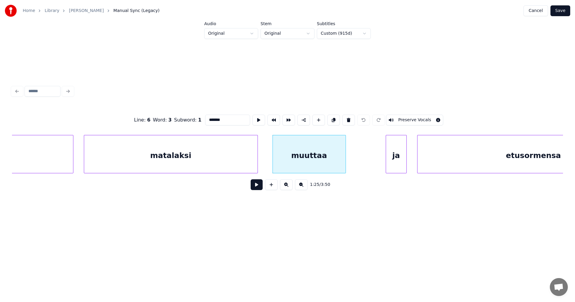
click at [259, 184] on button at bounding box center [257, 184] width 12 height 11
click at [260, 184] on button at bounding box center [257, 184] width 12 height 11
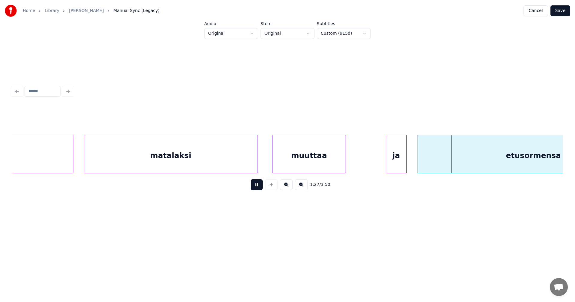
click at [260, 184] on button at bounding box center [257, 184] width 12 height 11
click at [332, 164] on div "muuttaa" at bounding box center [309, 155] width 73 height 41
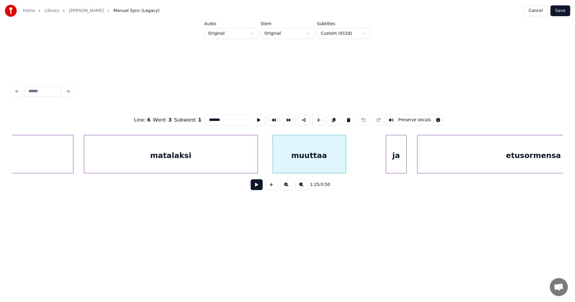
click at [204, 161] on div "matalaksi" at bounding box center [170, 155] width 173 height 41
type input "*********"
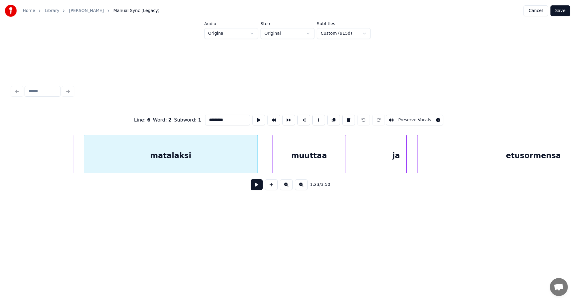
click at [252, 188] on button at bounding box center [257, 184] width 12 height 11
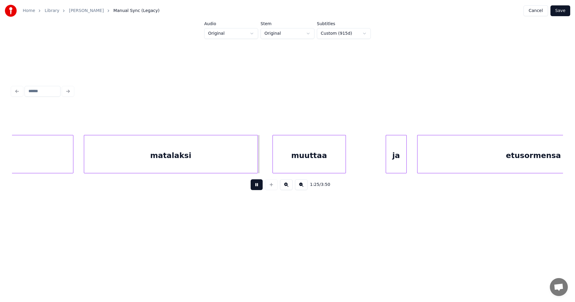
click at [252, 188] on button at bounding box center [257, 184] width 12 height 11
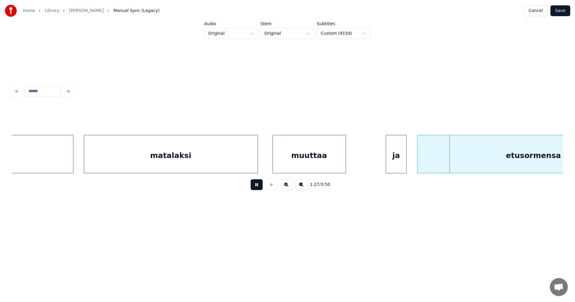
click at [252, 188] on button at bounding box center [257, 184] width 12 height 11
click at [393, 153] on div "ja" at bounding box center [396, 155] width 20 height 41
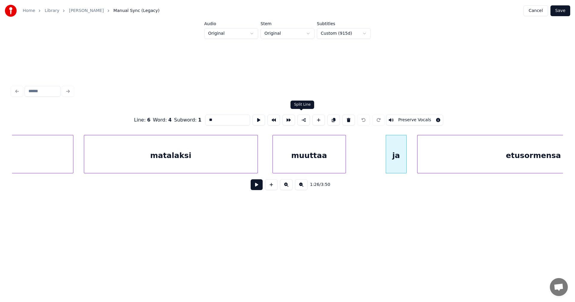
click at [302, 118] on button at bounding box center [303, 120] width 13 height 11
click at [561, 11] on button "Save" at bounding box center [560, 10] width 20 height 11
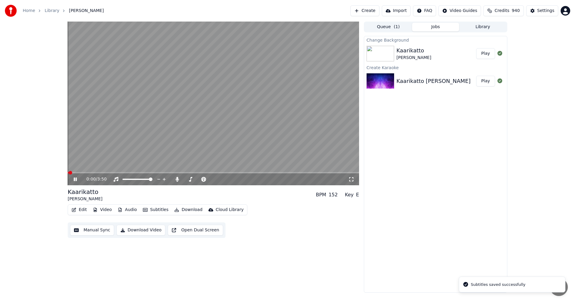
click at [140, 173] on span at bounding box center [213, 172] width 291 height 1
click at [207, 173] on span at bounding box center [213, 172] width 291 height 1
click at [221, 173] on span at bounding box center [213, 172] width 291 height 1
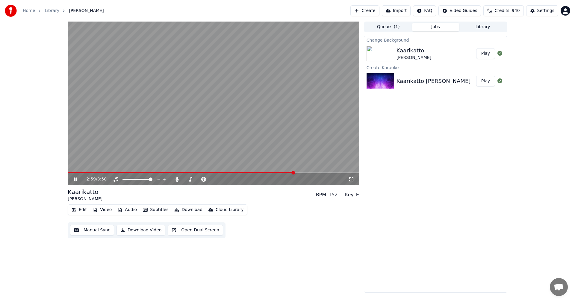
click at [287, 172] on span at bounding box center [181, 172] width 226 height 1
click at [75, 180] on icon at bounding box center [75, 180] width 3 height 4
click at [96, 230] on button "Manual Sync" at bounding box center [92, 230] width 44 height 11
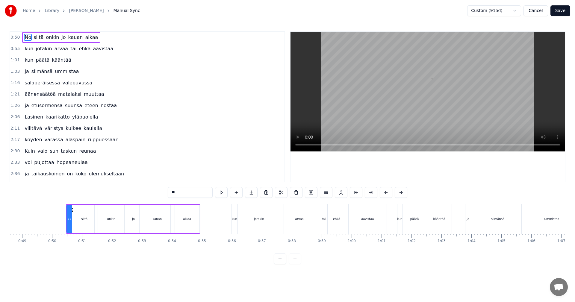
scroll to position [0, 1481]
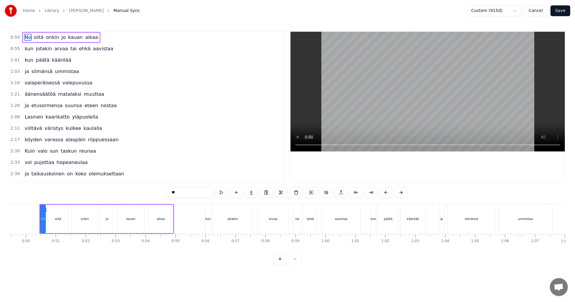
click at [536, 8] on button "Cancel" at bounding box center [535, 10] width 24 height 11
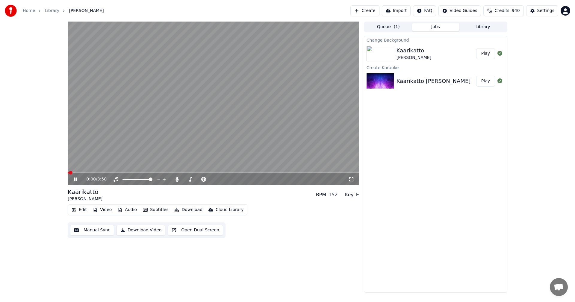
click at [86, 210] on button "Edit" at bounding box center [79, 210] width 20 height 8
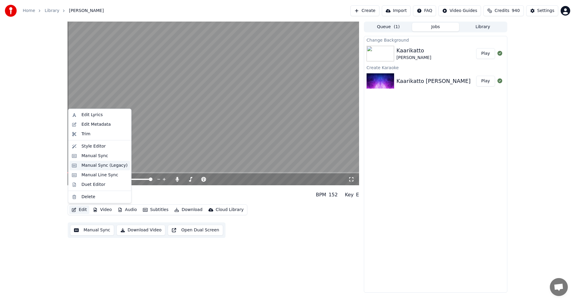
click at [102, 166] on div "Manual Sync (Legacy)" at bounding box center [104, 166] width 46 height 6
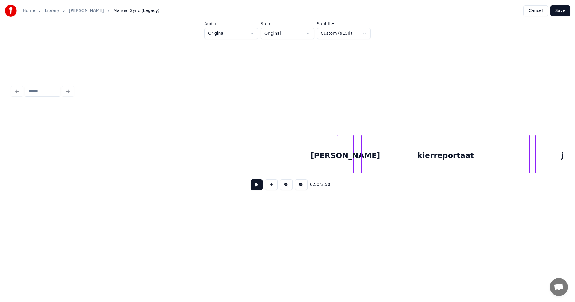
scroll to position [0, 18148]
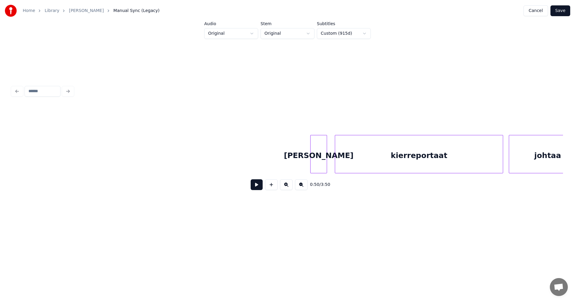
click at [321, 165] on div "[PERSON_NAME]" at bounding box center [319, 155] width 16 height 41
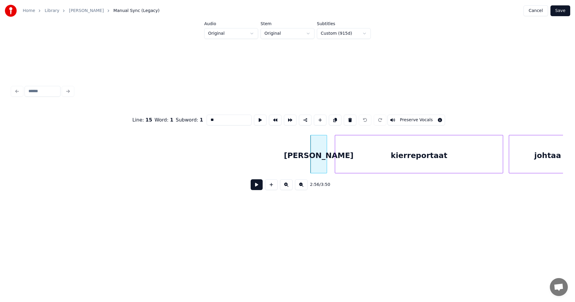
click at [260, 190] on button at bounding box center [257, 184] width 12 height 11
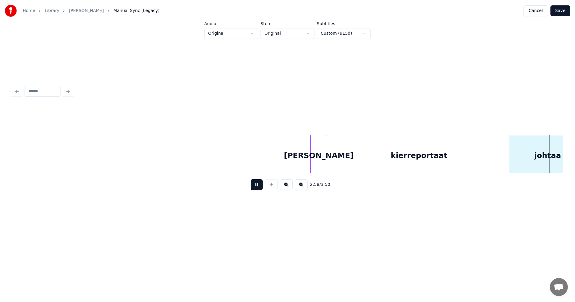
click at [258, 186] on button at bounding box center [257, 184] width 12 height 11
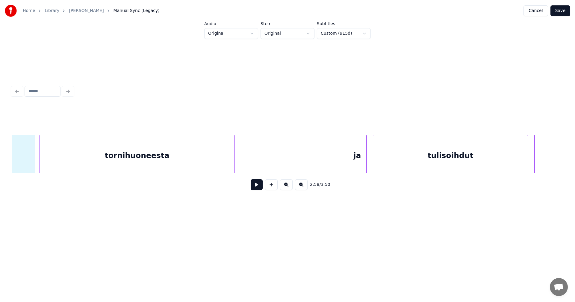
click at [361, 155] on div "ja" at bounding box center [357, 155] width 18 height 41
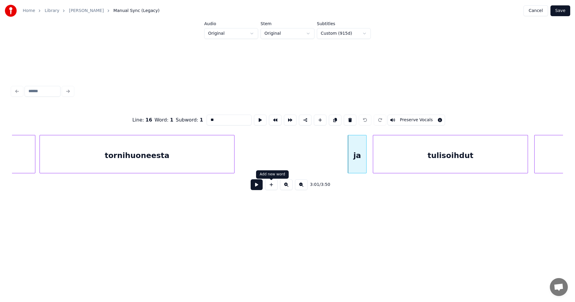
click at [262, 188] on button at bounding box center [257, 184] width 12 height 11
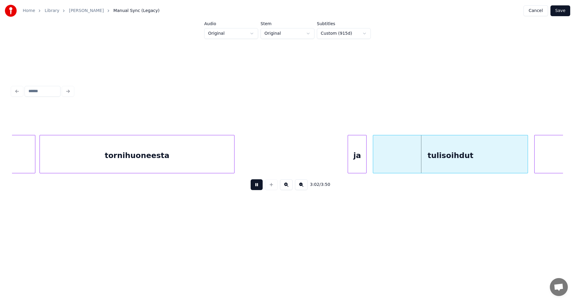
click at [262, 188] on button at bounding box center [257, 184] width 12 height 11
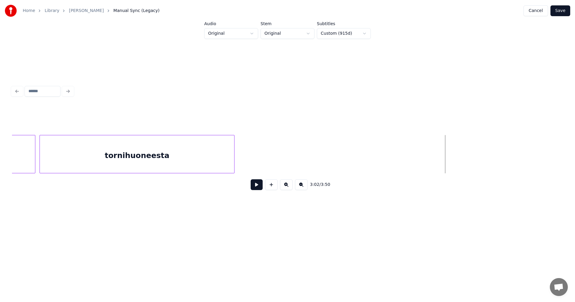
scroll to position [0, 18217]
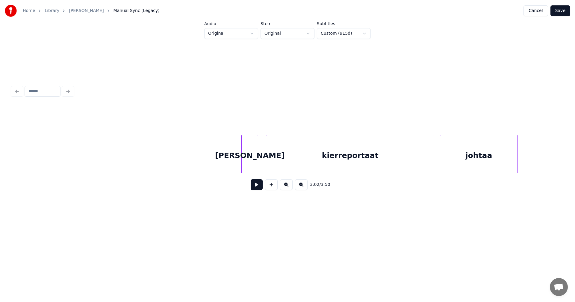
click at [250, 158] on div "[PERSON_NAME]" at bounding box center [250, 155] width 16 height 41
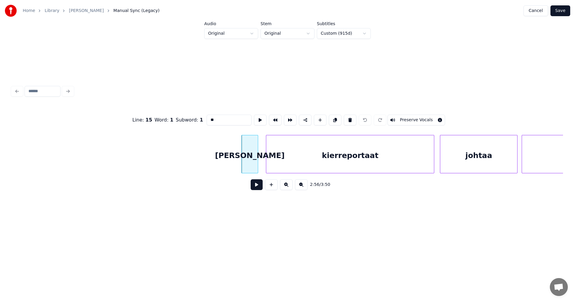
click at [257, 187] on button at bounding box center [257, 184] width 12 height 11
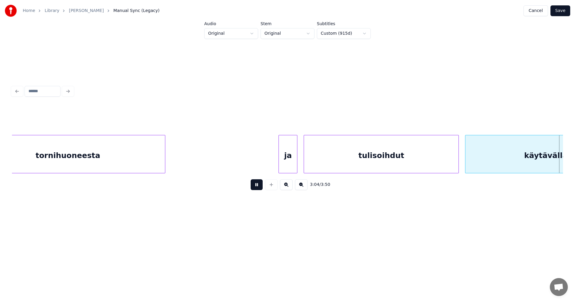
scroll to position [0, 19320]
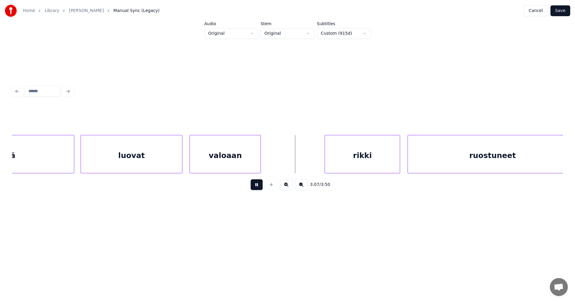
drag, startPoint x: 260, startPoint y: 185, endPoint x: 265, endPoint y: 182, distance: 5.8
click at [262, 184] on button at bounding box center [257, 184] width 12 height 11
click at [560, 11] on button "Save" at bounding box center [560, 10] width 20 height 11
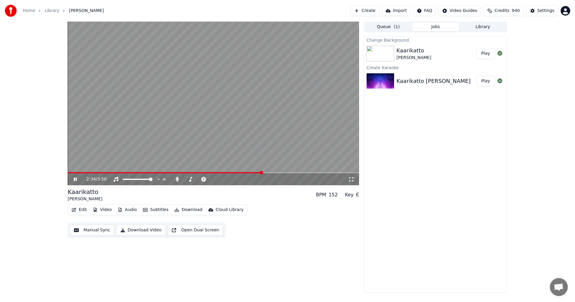
click at [262, 172] on span at bounding box center [213, 172] width 291 height 1
click at [290, 173] on span at bounding box center [213, 172] width 291 height 1
click at [75, 181] on icon at bounding box center [79, 179] width 14 height 5
click at [178, 180] on icon at bounding box center [176, 179] width 3 height 5
click at [190, 211] on button "Download" at bounding box center [188, 210] width 33 height 8
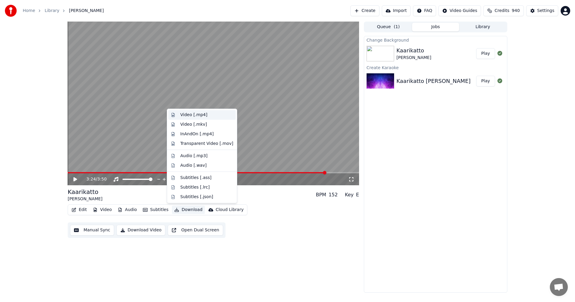
click at [199, 116] on div "Video [.mp4]" at bounding box center [193, 115] width 27 height 6
